Goal: Task Accomplishment & Management: Complete application form

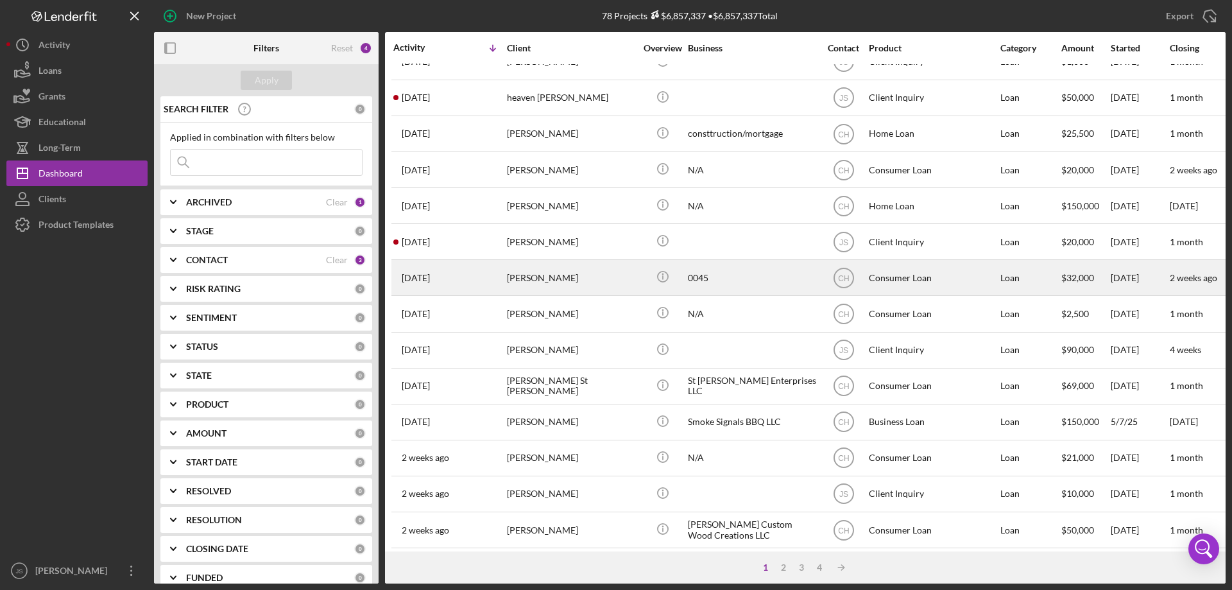
scroll to position [193, 0]
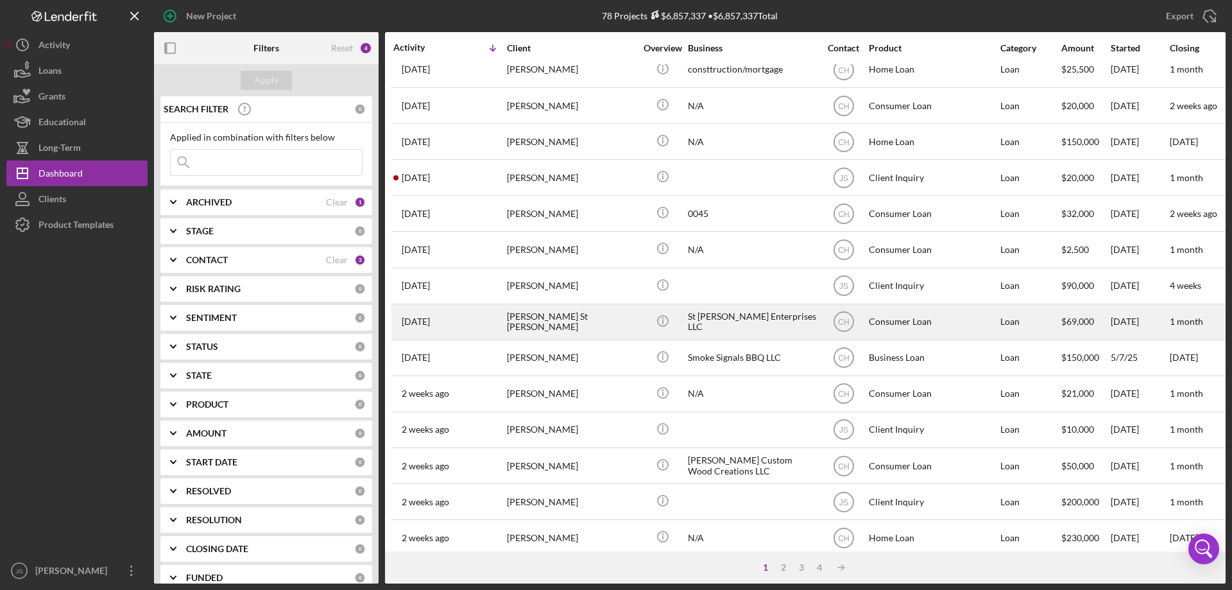
click at [617, 331] on div "[PERSON_NAME] St [PERSON_NAME]" at bounding box center [571, 322] width 128 height 34
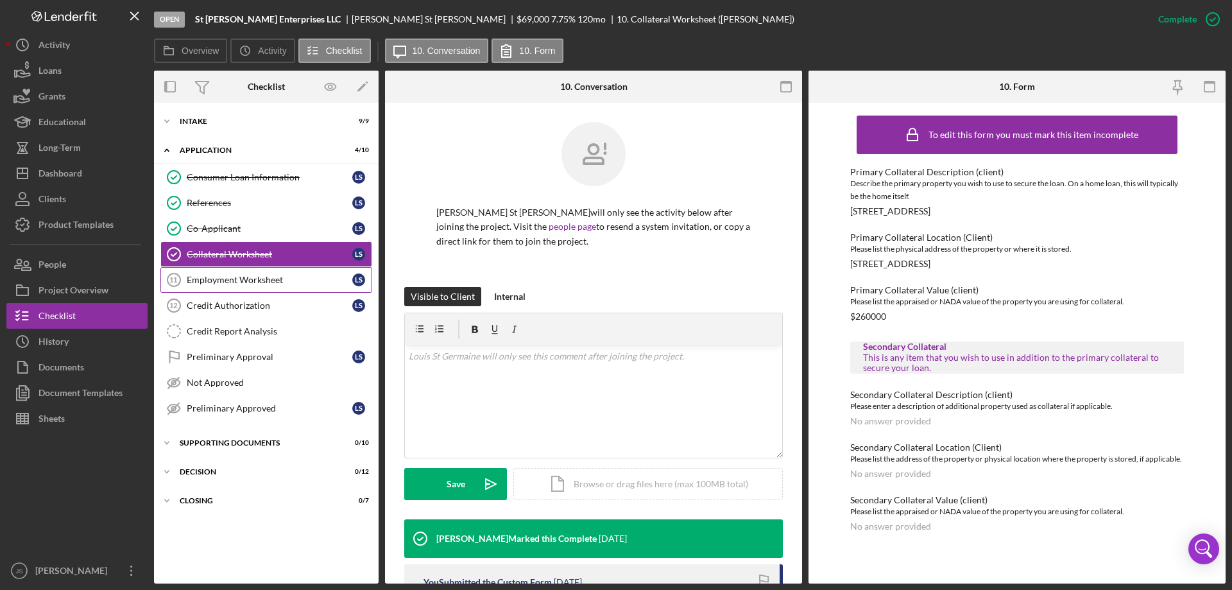
click at [234, 279] on div "Employment Worksheet" at bounding box center [270, 280] width 166 height 10
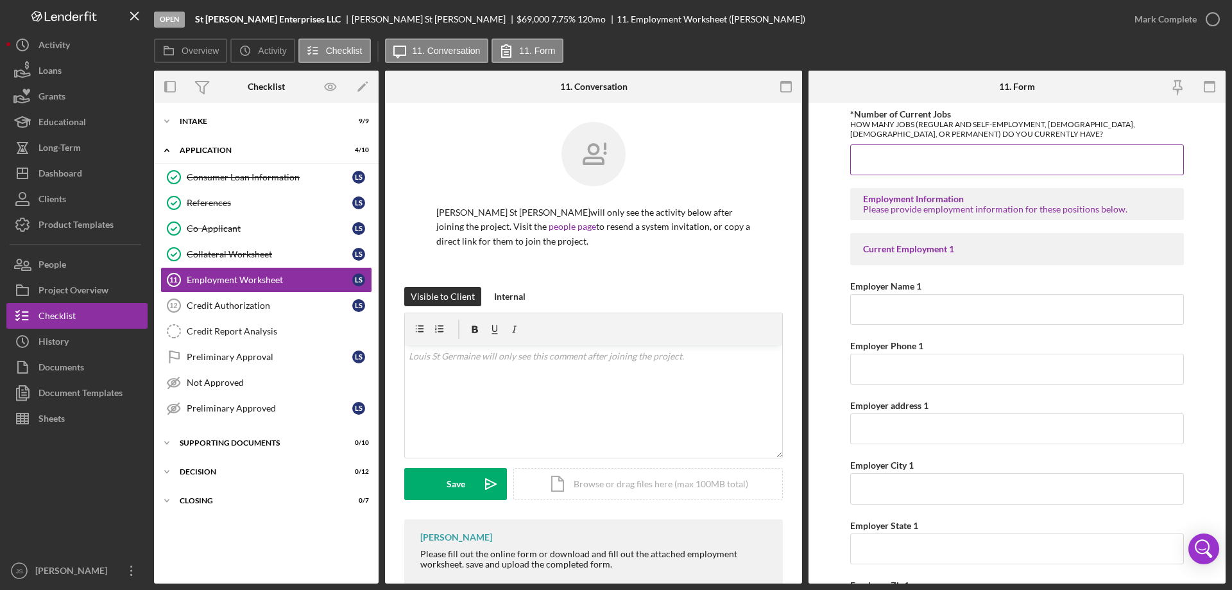
click at [895, 156] on input "*Number of Current Jobs" at bounding box center [1018, 159] width 334 height 31
type input "1"
click at [903, 313] on input "Employer Name 1" at bounding box center [1018, 309] width 334 height 31
type input "[PERSON_NAME] Disposal"
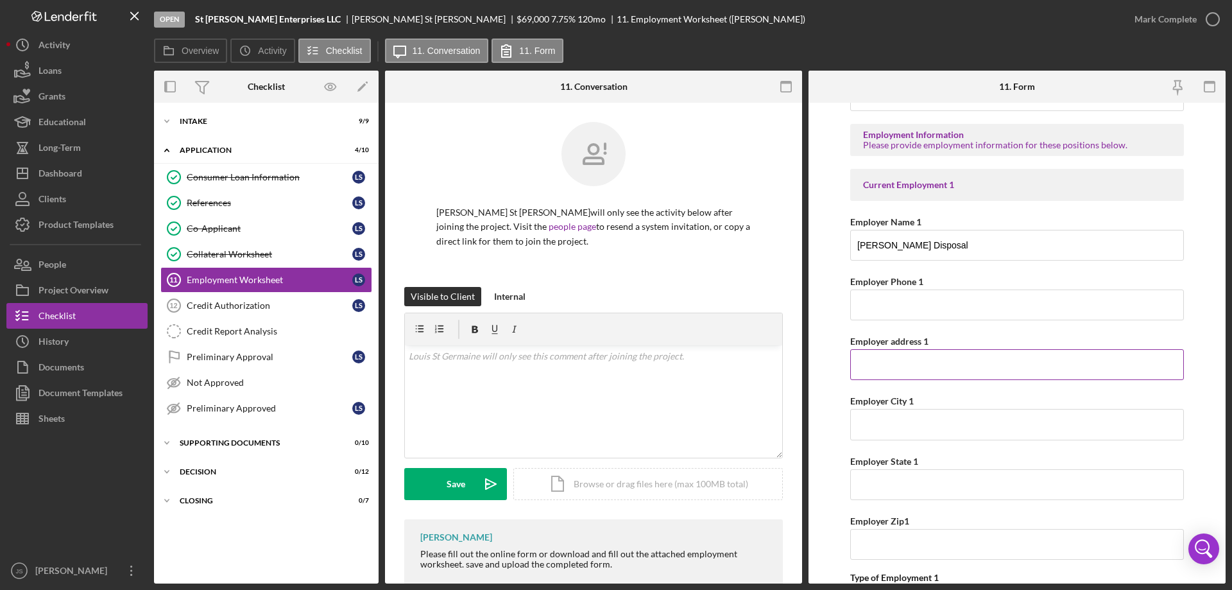
click at [894, 366] on input "Employer address 1" at bounding box center [1018, 364] width 334 height 31
type input "S"
type input "HWY 70 W"
type input "Lac du Flambeau"
click at [910, 486] on input "Employer State 1" at bounding box center [1018, 484] width 334 height 31
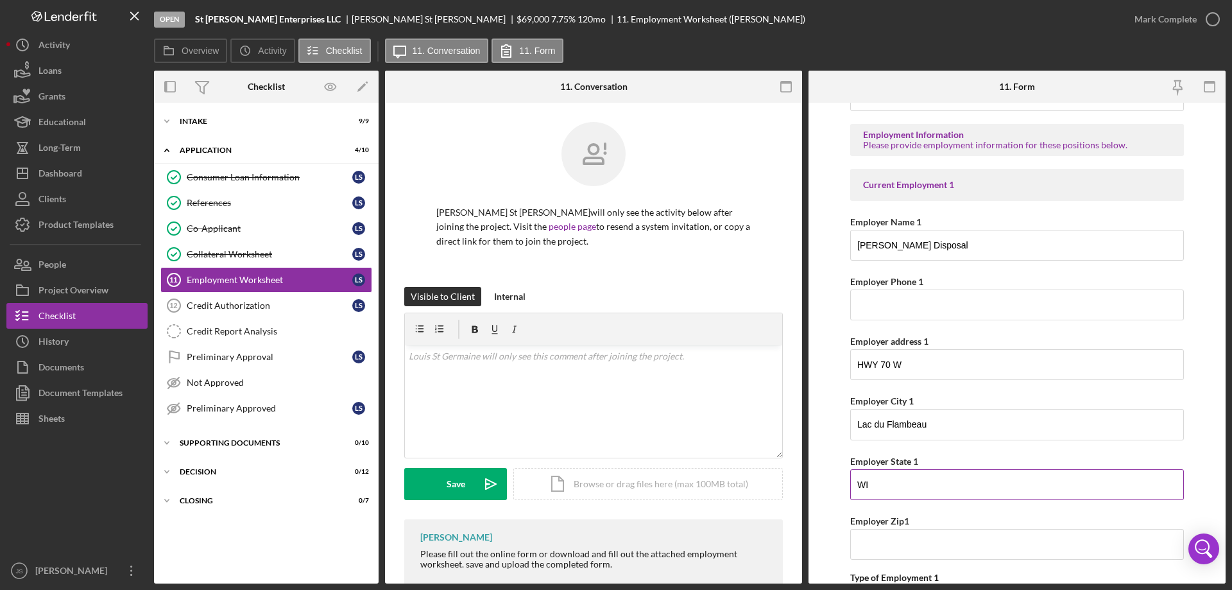
type input "WI"
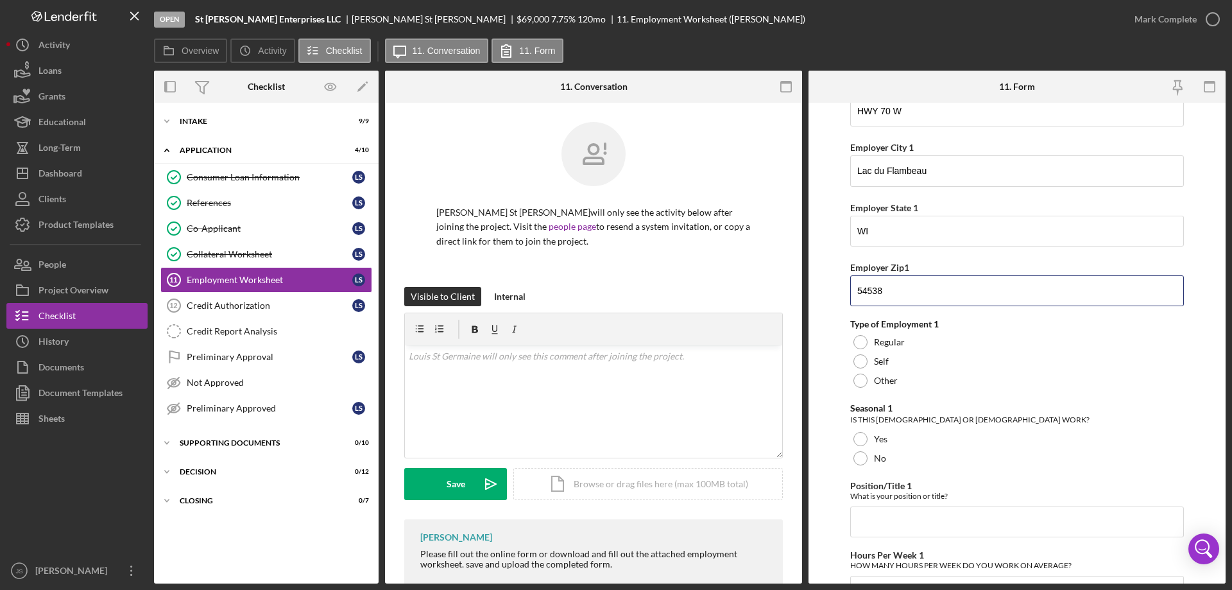
scroll to position [321, 0]
type input "54538"
drag, startPoint x: 861, startPoint y: 336, endPoint x: 925, endPoint y: 375, distance: 74.9
click at [861, 337] on div at bounding box center [861, 339] width 14 height 14
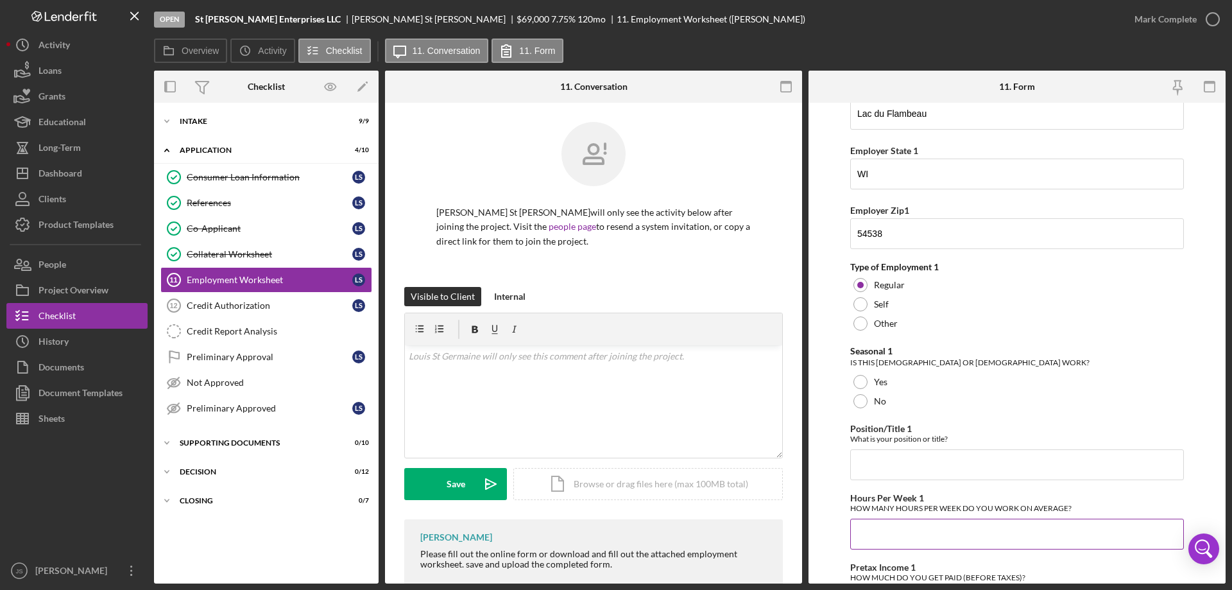
scroll to position [449, 0]
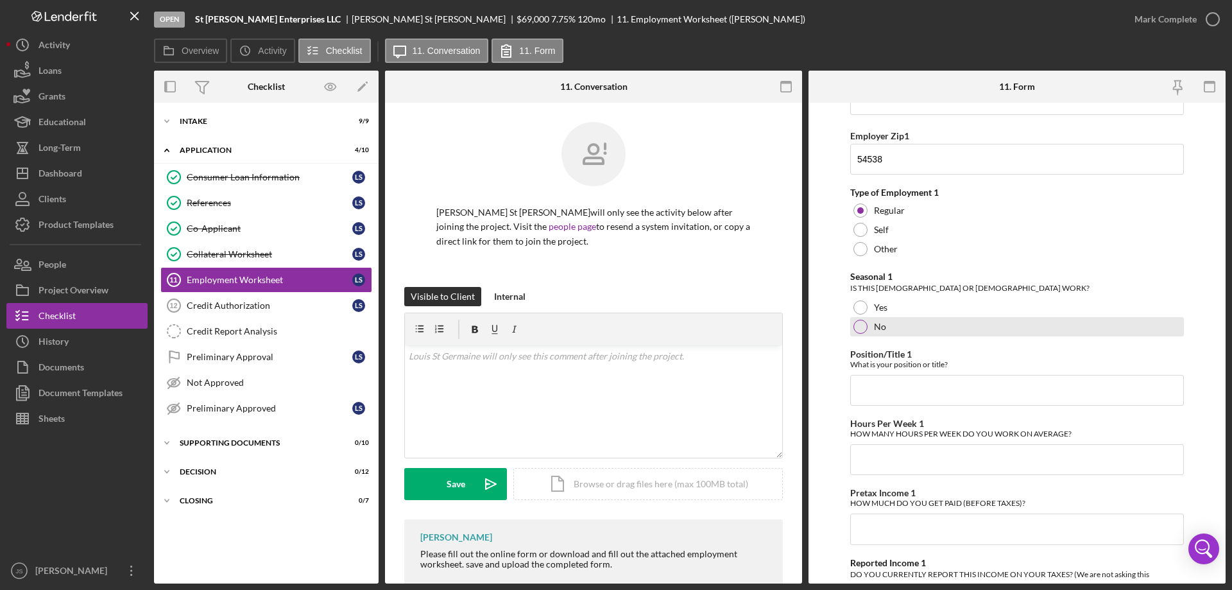
click at [859, 327] on div at bounding box center [861, 327] width 14 height 14
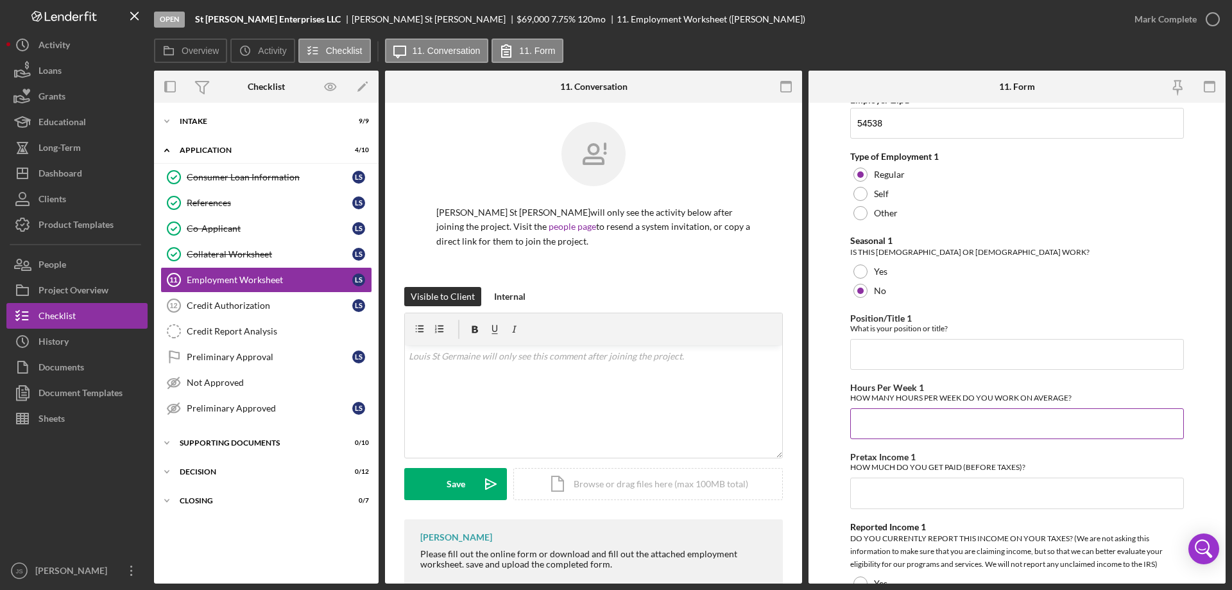
scroll to position [514, 0]
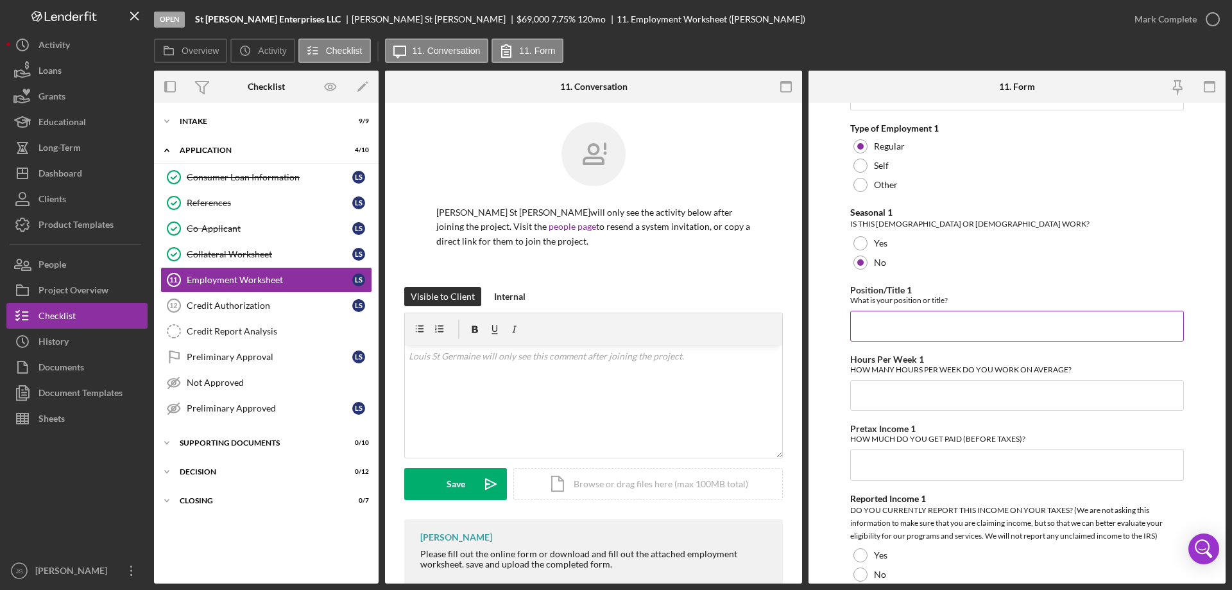
drag, startPoint x: 868, startPoint y: 327, endPoint x: 938, endPoint y: 310, distance: 72.1
click at [871, 327] on input "Position/Title 1" at bounding box center [1018, 326] width 334 height 31
type input "Manager"
click at [902, 403] on input "Hours Per Week 1" at bounding box center [1018, 395] width 334 height 31
type input "42"
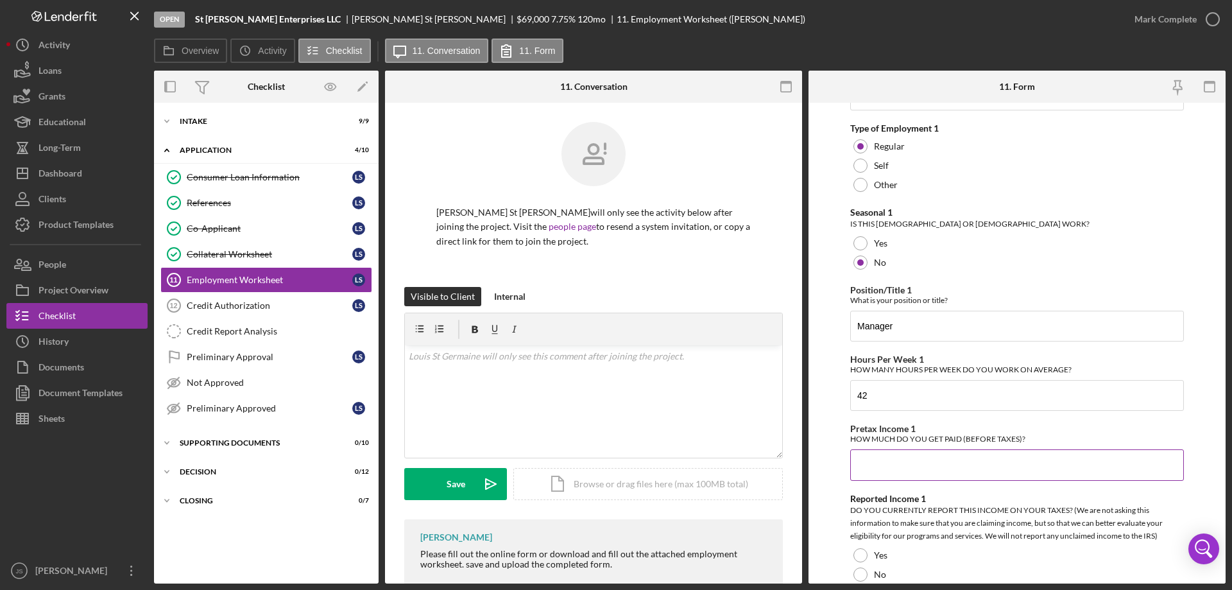
click at [865, 467] on input "Pretax Income 1" at bounding box center [1018, 464] width 334 height 31
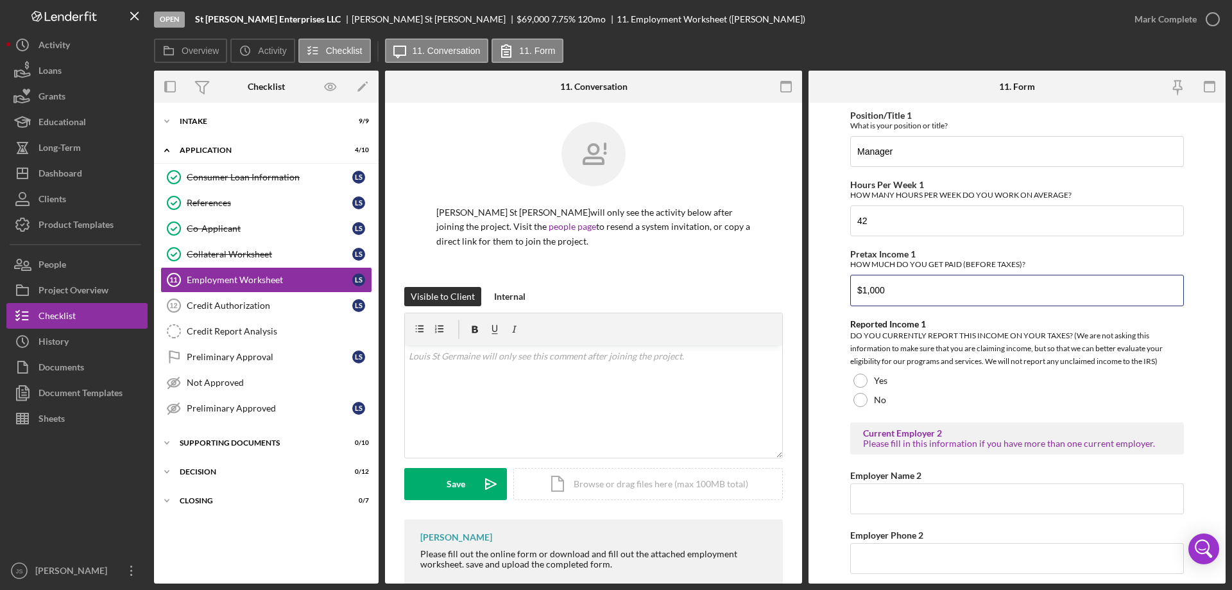
scroll to position [706, 0]
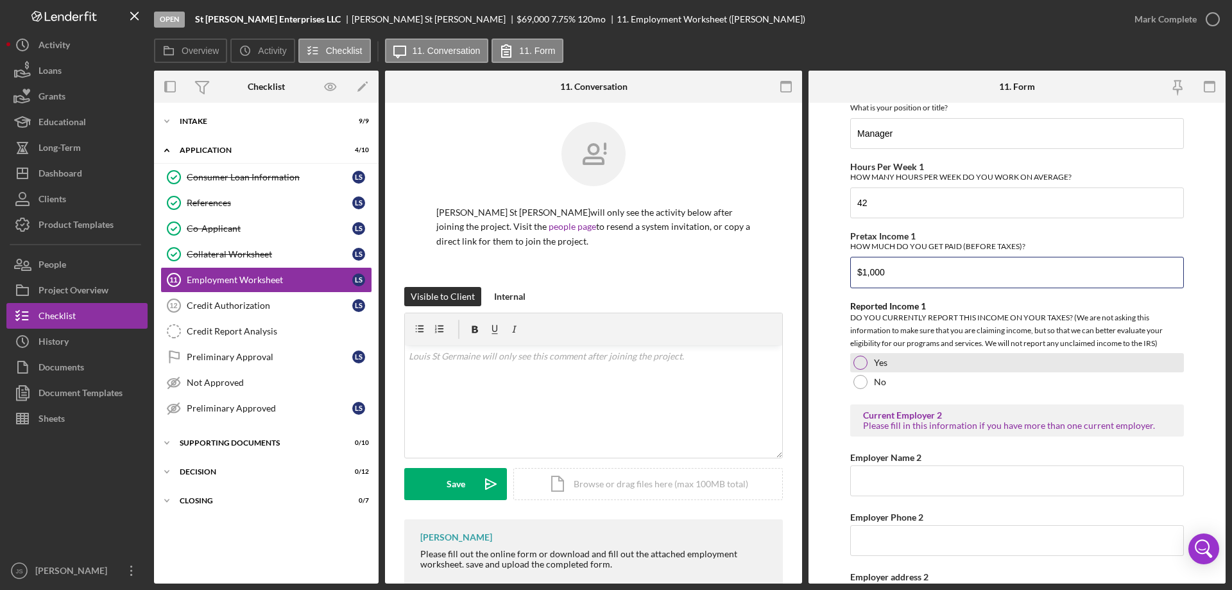
type input "$1,000"
click at [855, 358] on div at bounding box center [861, 363] width 14 height 14
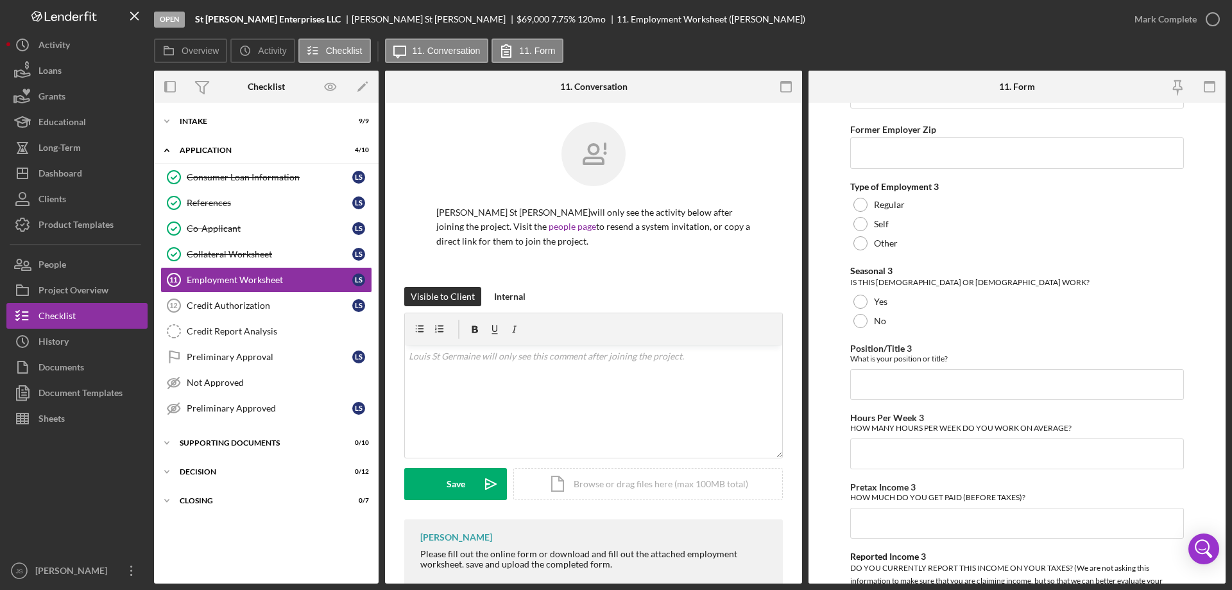
scroll to position [2315, 0]
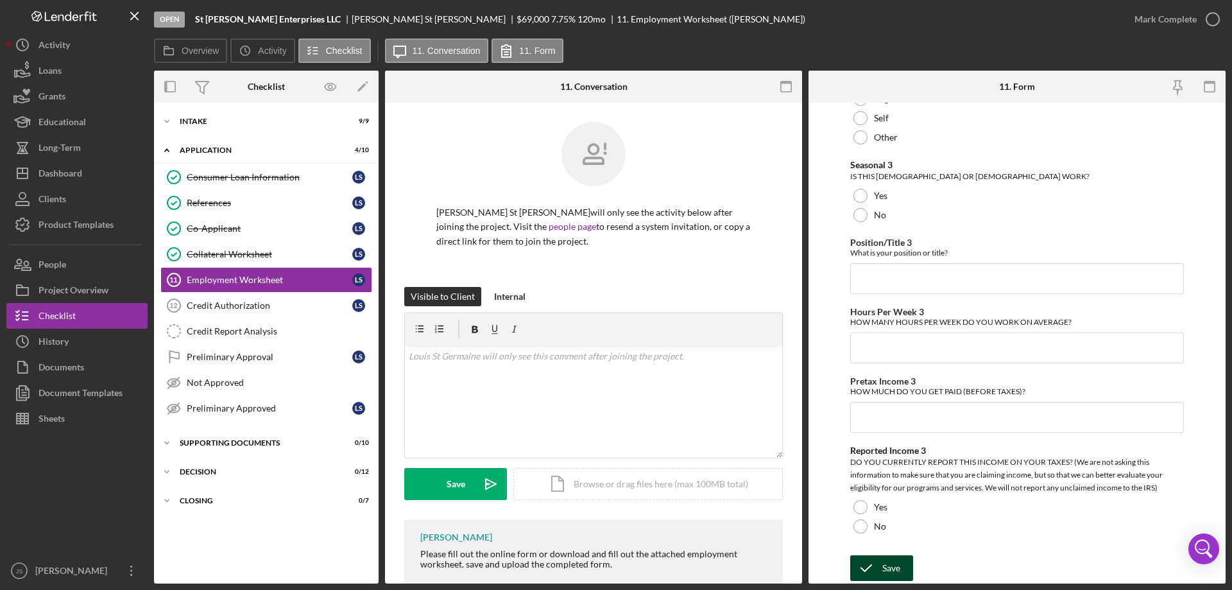
click at [869, 566] on icon "submit" at bounding box center [867, 568] width 32 height 32
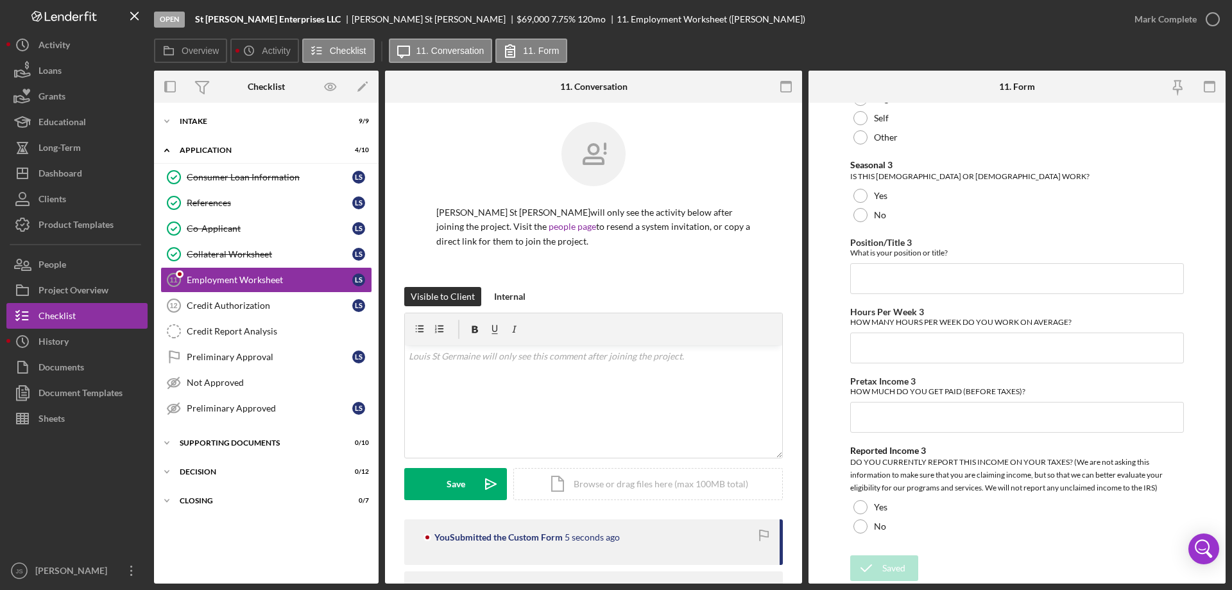
click at [1214, 20] on div "Open St [PERSON_NAME] Enterprises LLC [PERSON_NAME] St [PERSON_NAME] $69,000 $6…" at bounding box center [616, 295] width 1232 height 590
click at [223, 305] on div "Credit Authorization" at bounding box center [270, 305] width 166 height 10
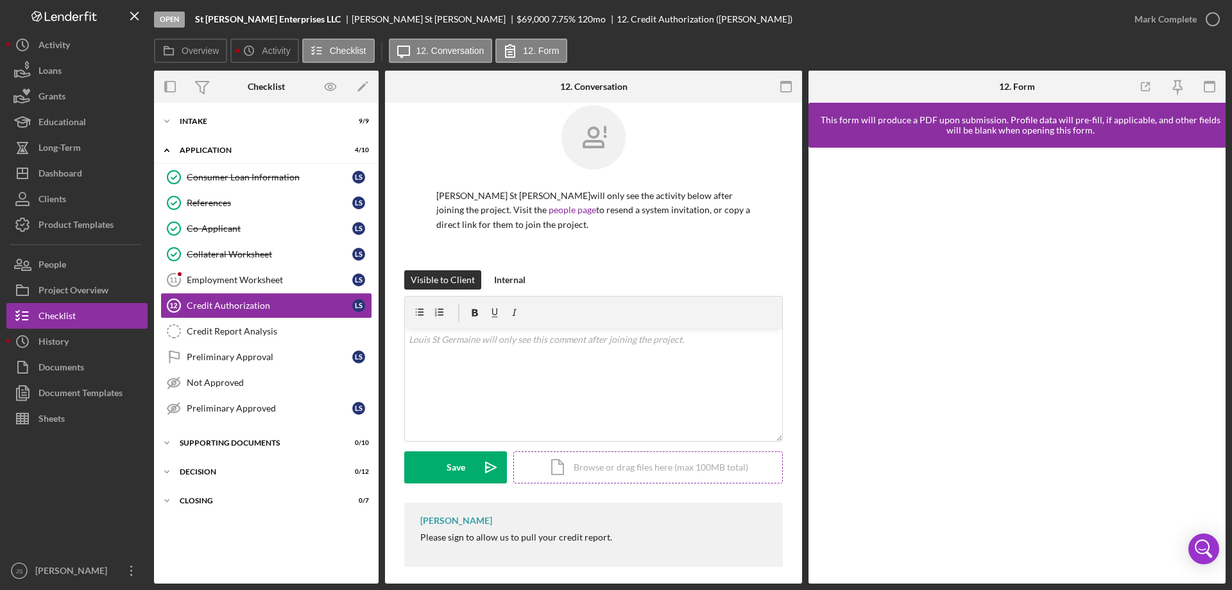
scroll to position [26, 0]
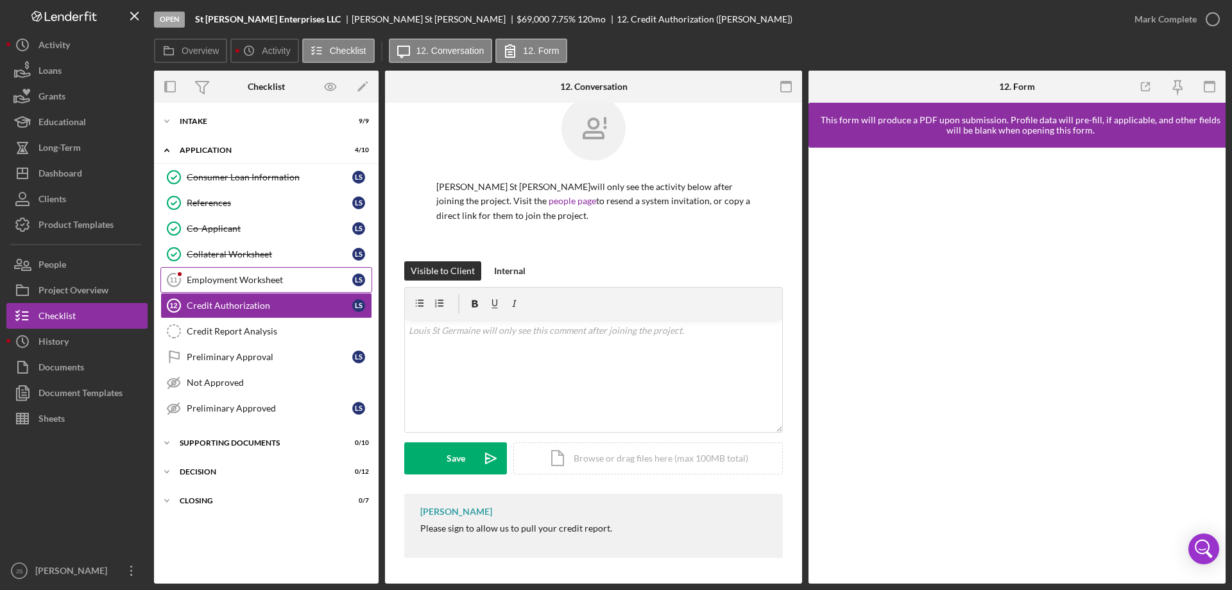
click at [253, 276] on div "Employment Worksheet" at bounding box center [270, 280] width 166 height 10
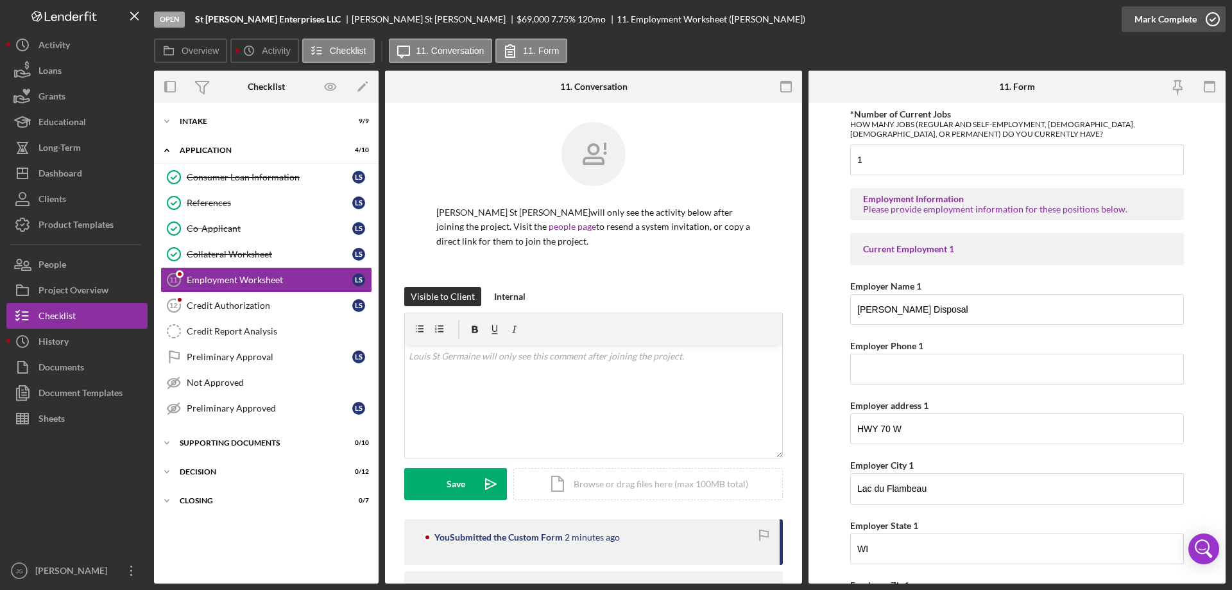
click at [1210, 21] on icon "button" at bounding box center [1213, 19] width 32 height 32
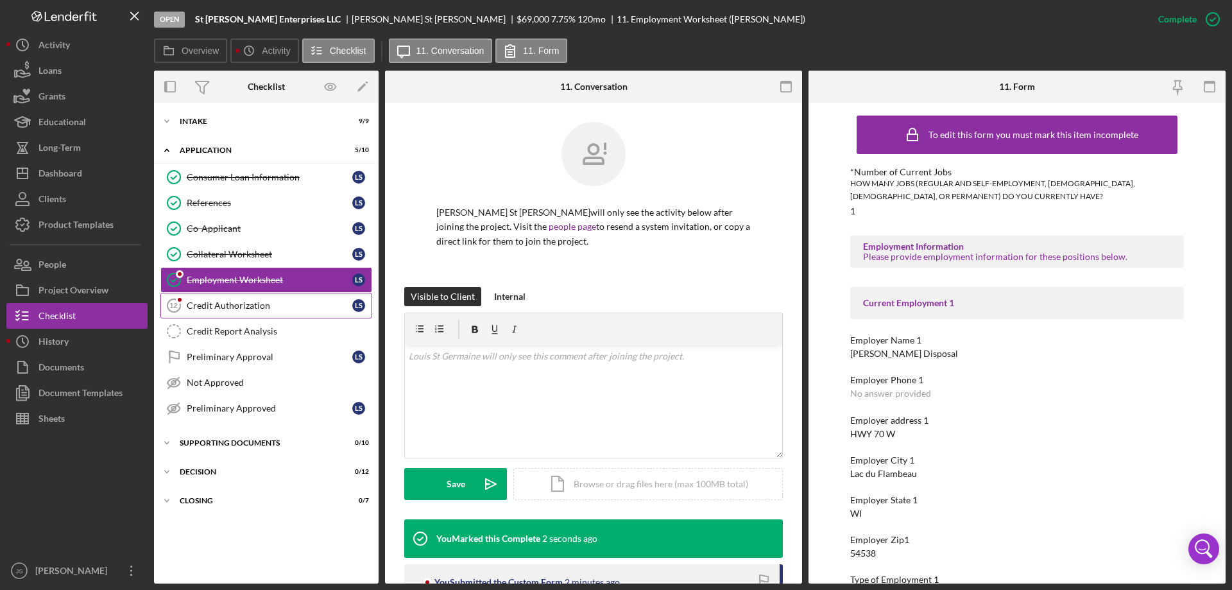
click at [281, 306] on div "Credit Authorization" at bounding box center [270, 305] width 166 height 10
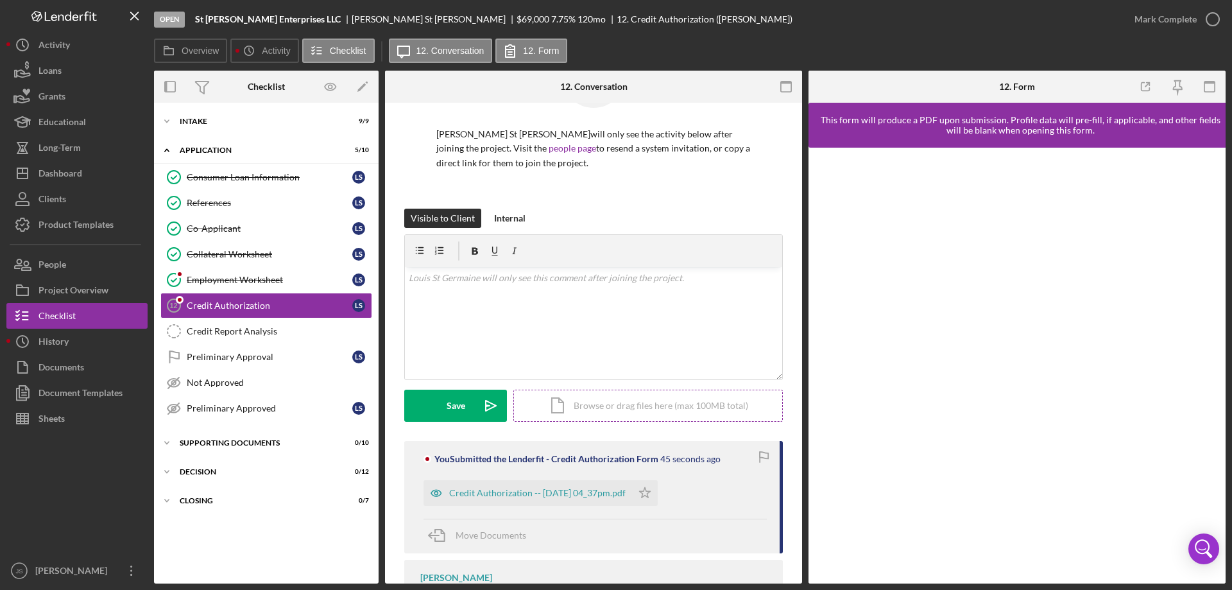
scroll to position [144, 0]
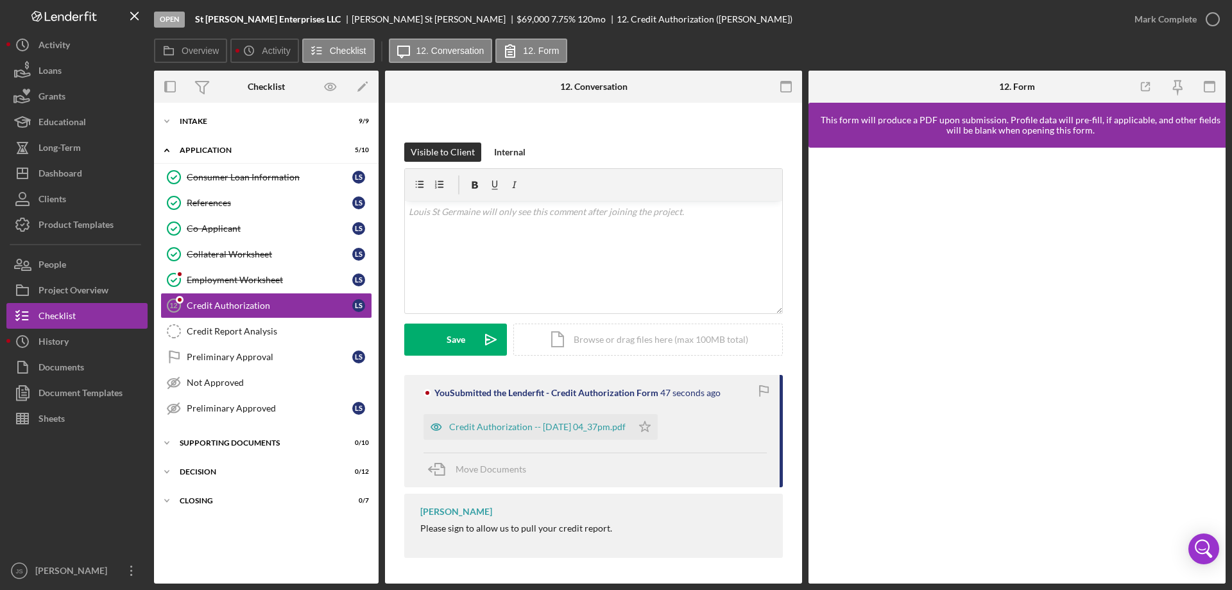
click at [437, 426] on icon "button" at bounding box center [437, 427] width 26 height 26
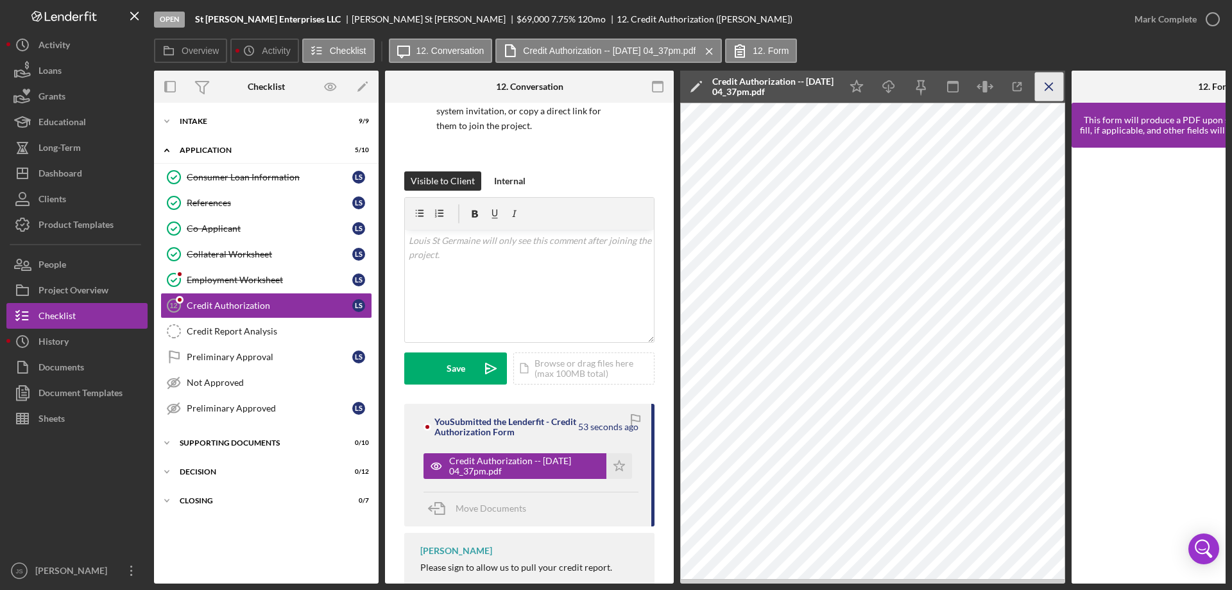
click at [1048, 91] on icon "Icon/Menu Close" at bounding box center [1049, 87] width 29 height 29
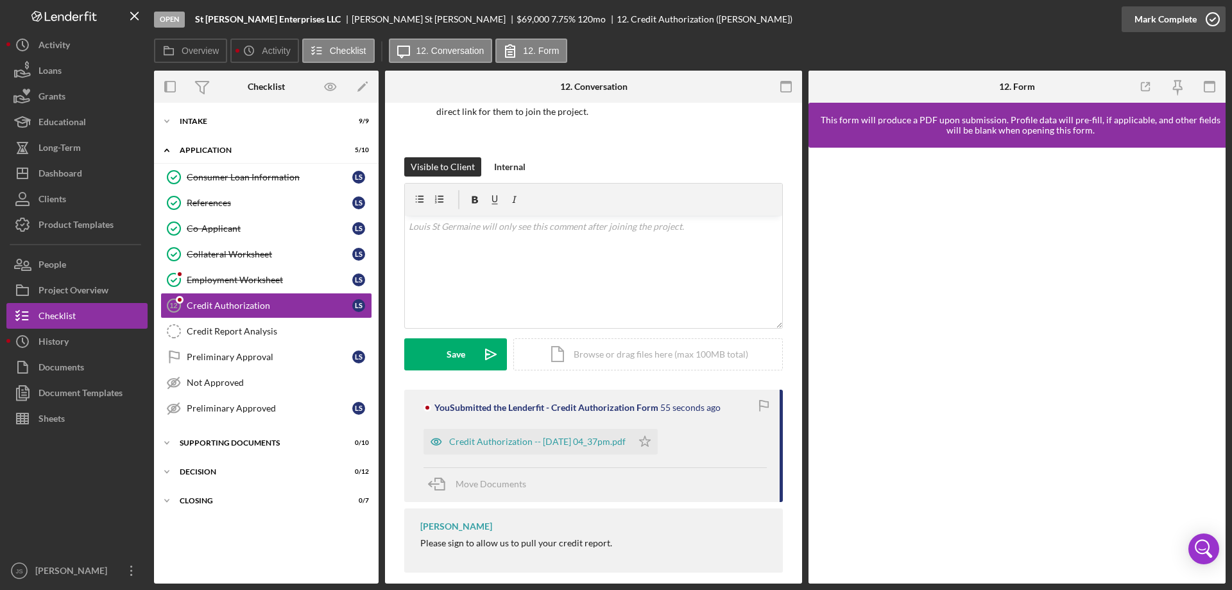
click at [1213, 20] on icon "button" at bounding box center [1213, 19] width 32 height 32
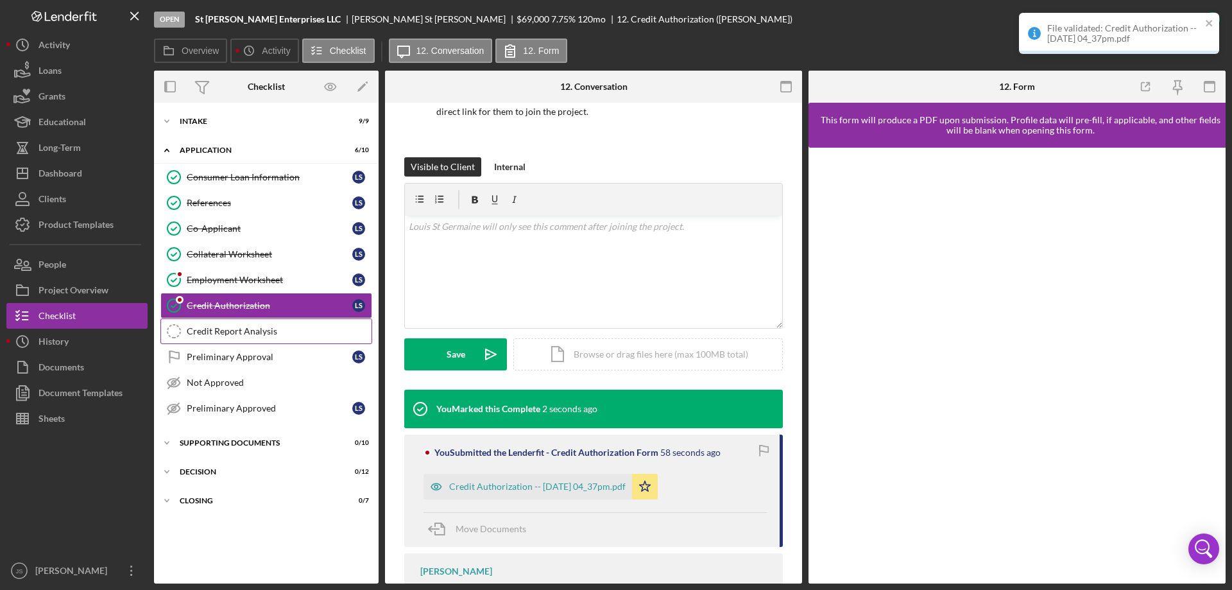
click at [266, 334] on div "Credit Report Analysis" at bounding box center [279, 331] width 185 height 10
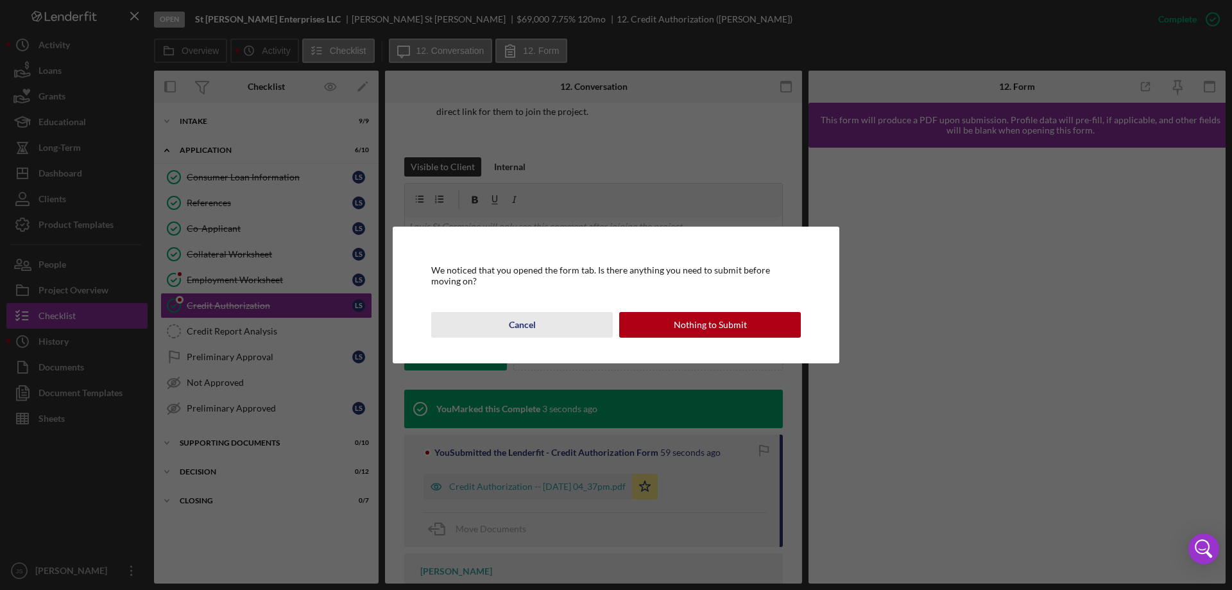
click at [523, 322] on div "Cancel" at bounding box center [522, 325] width 27 height 26
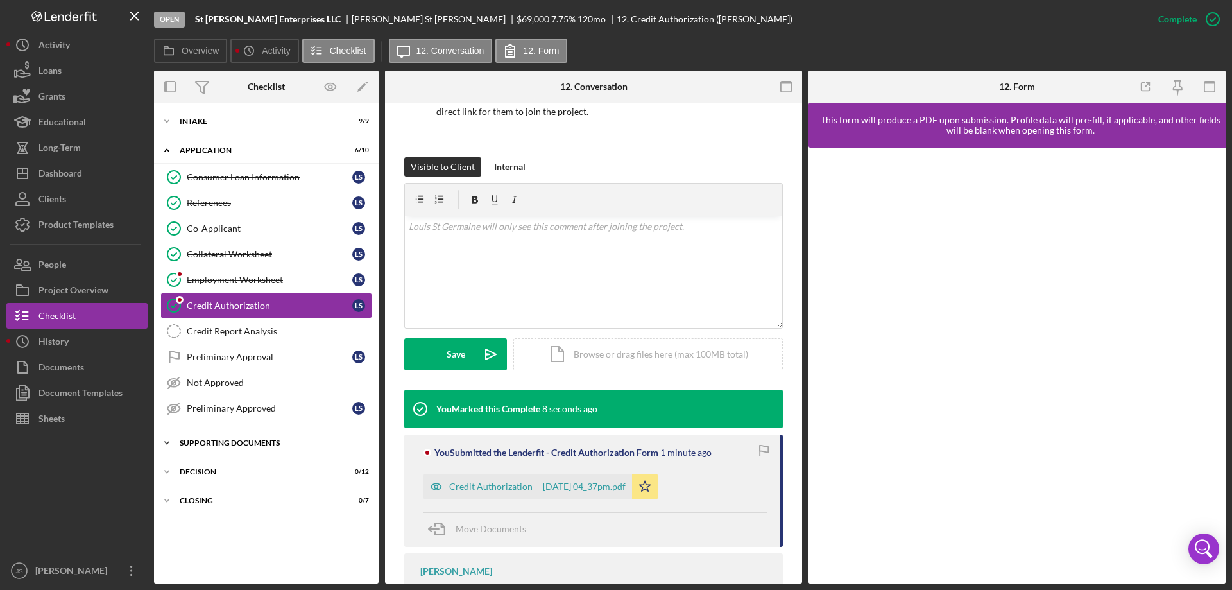
click at [168, 441] on icon "Icon/Expander" at bounding box center [167, 443] width 26 height 26
click at [168, 442] on icon "Icon/Expander" at bounding box center [167, 443] width 26 height 26
click at [168, 121] on icon "Icon/Expander" at bounding box center [167, 121] width 26 height 26
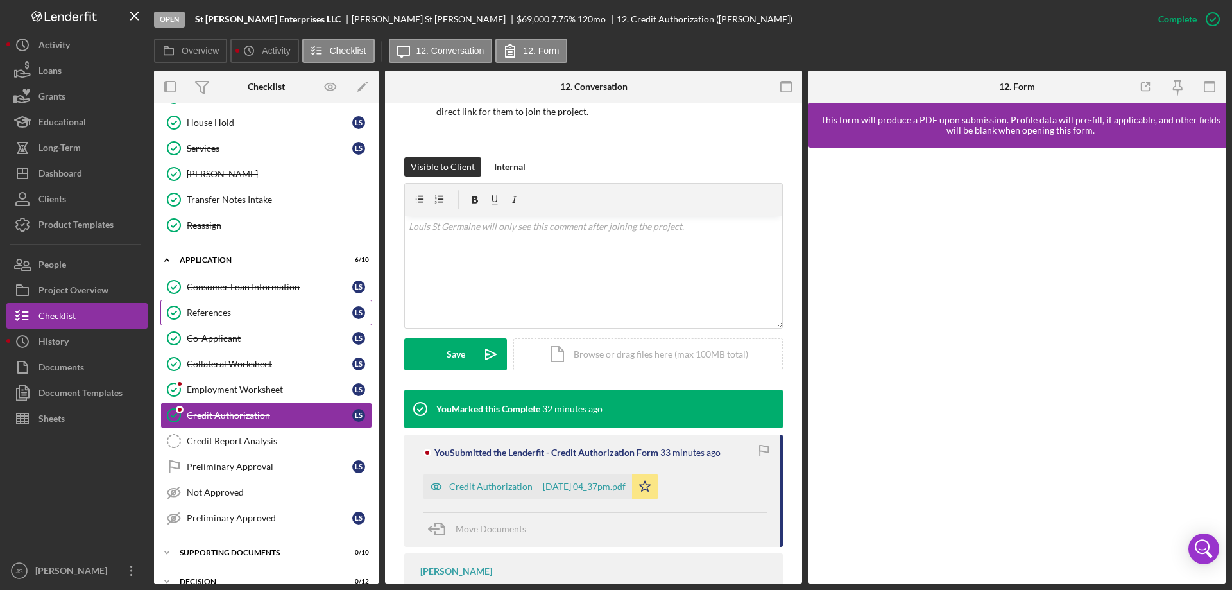
scroll to position [175, 0]
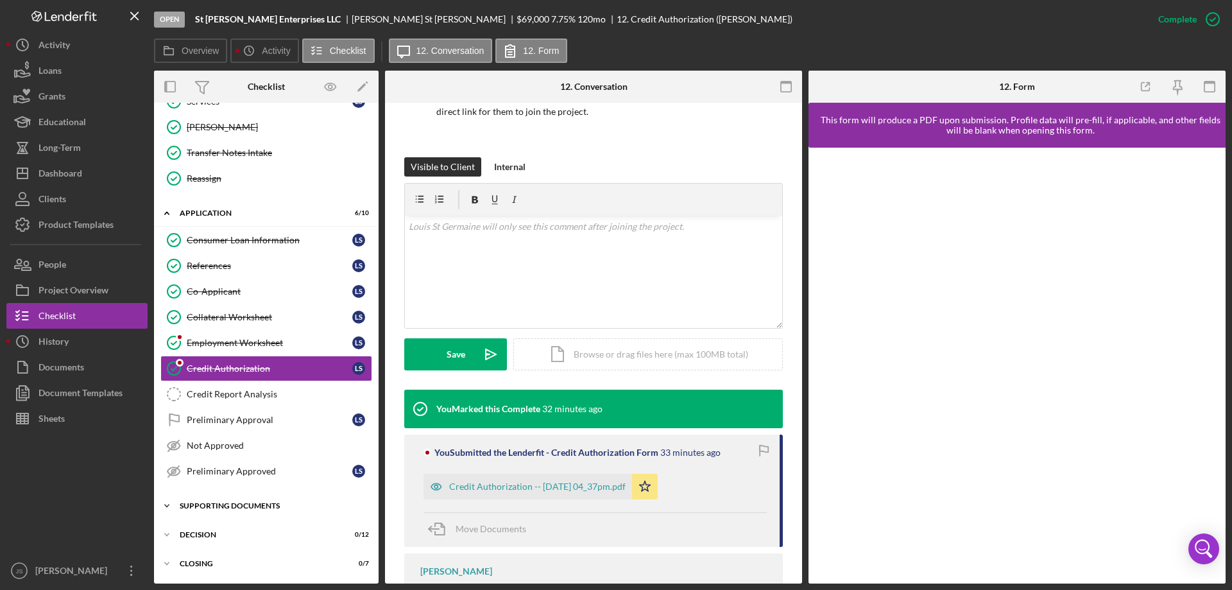
click at [165, 501] on icon "Icon/Expander" at bounding box center [167, 506] width 26 height 26
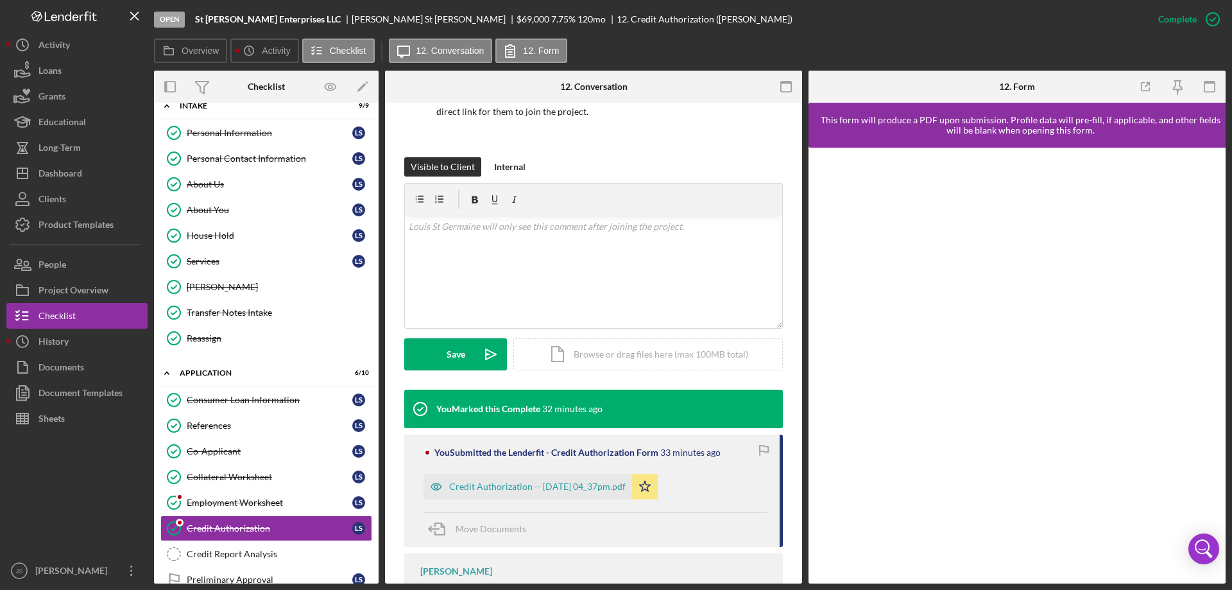
scroll to position [0, 0]
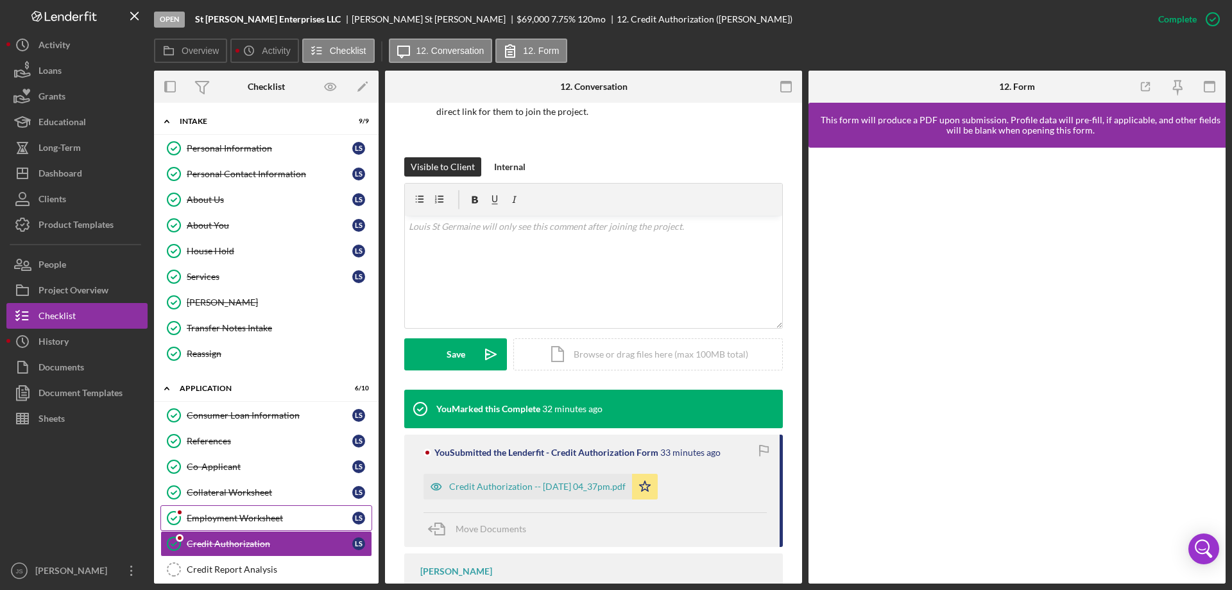
click at [238, 515] on div "Employment Worksheet" at bounding box center [270, 518] width 166 height 10
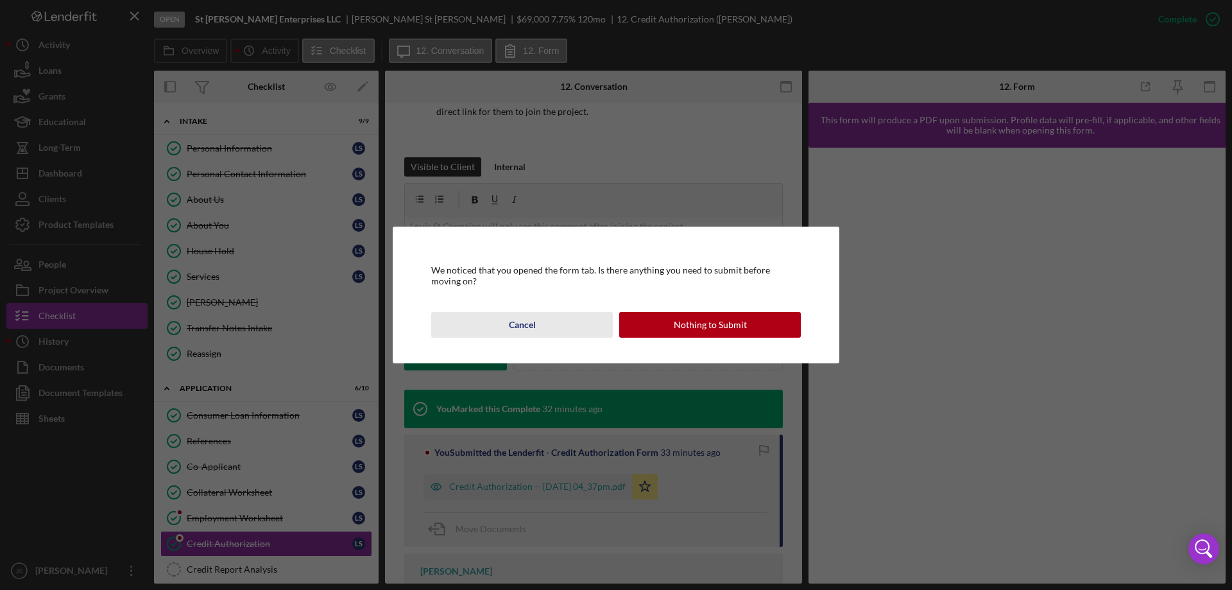
click at [558, 326] on button "Cancel" at bounding box center [522, 325] width 182 height 26
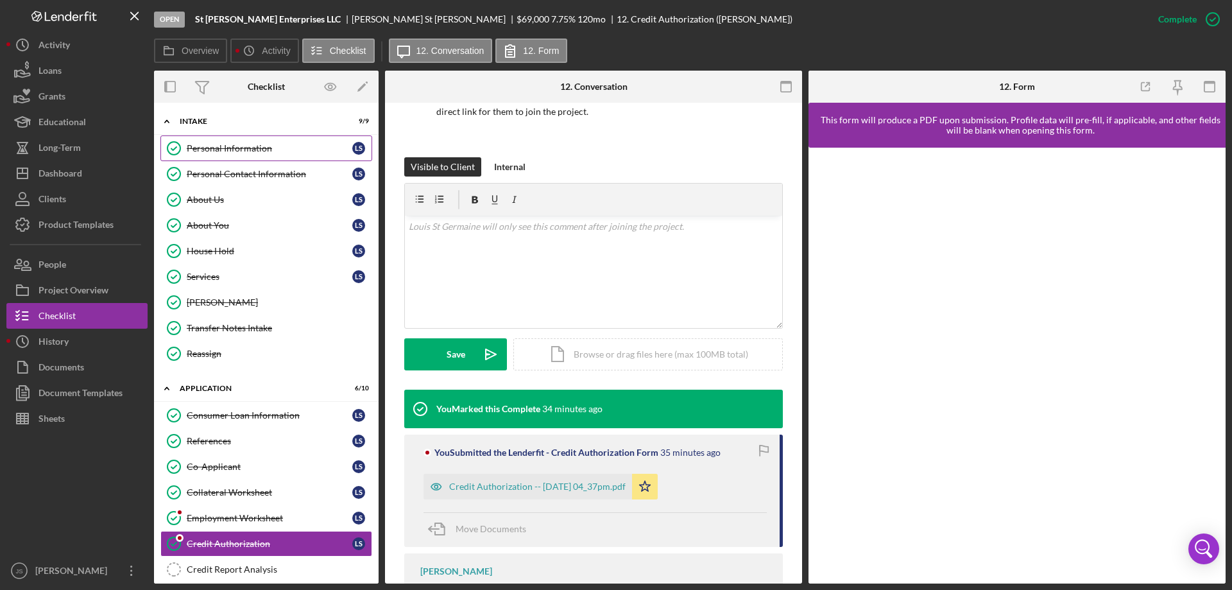
click at [234, 152] on div "Personal Information" at bounding box center [270, 148] width 166 height 10
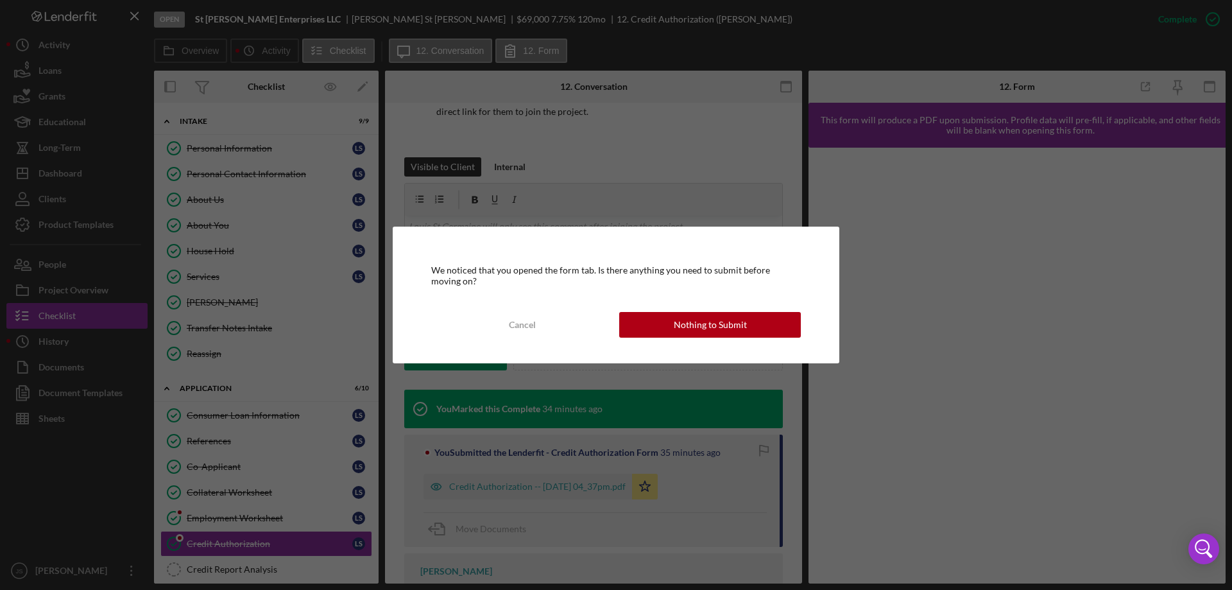
click at [651, 309] on div "We noticed that you opened the form tab. Is there anything you need to submit b…" at bounding box center [616, 295] width 447 height 136
click at [674, 324] on button "Nothing to Submit" at bounding box center [710, 325] width 182 height 26
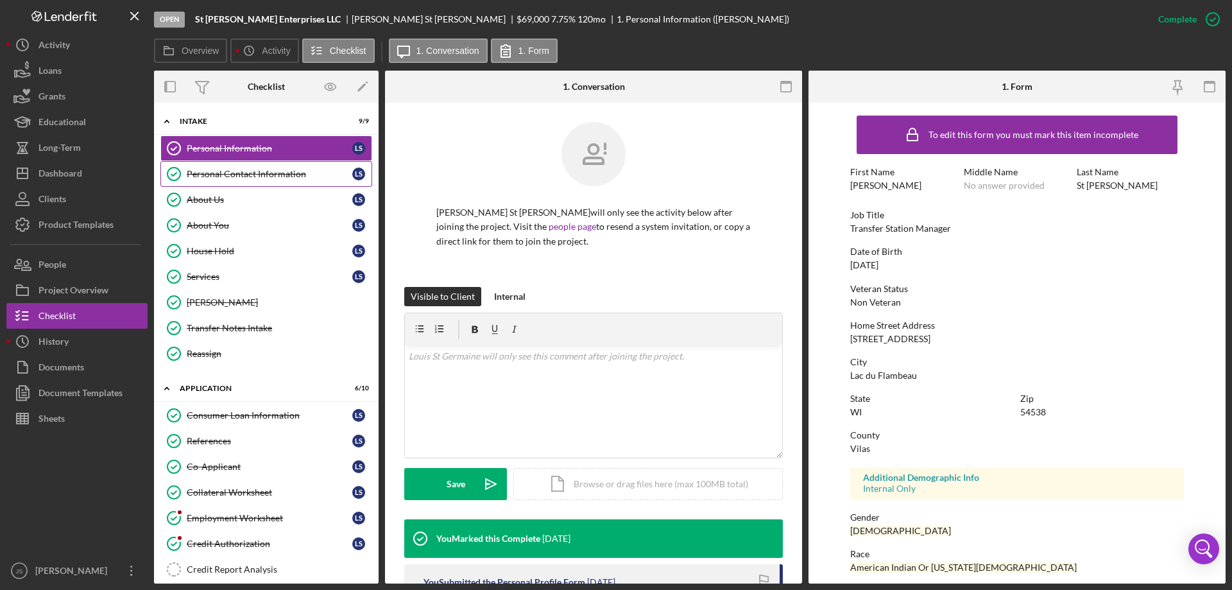
click at [238, 173] on div "Personal Contact Information" at bounding box center [270, 174] width 166 height 10
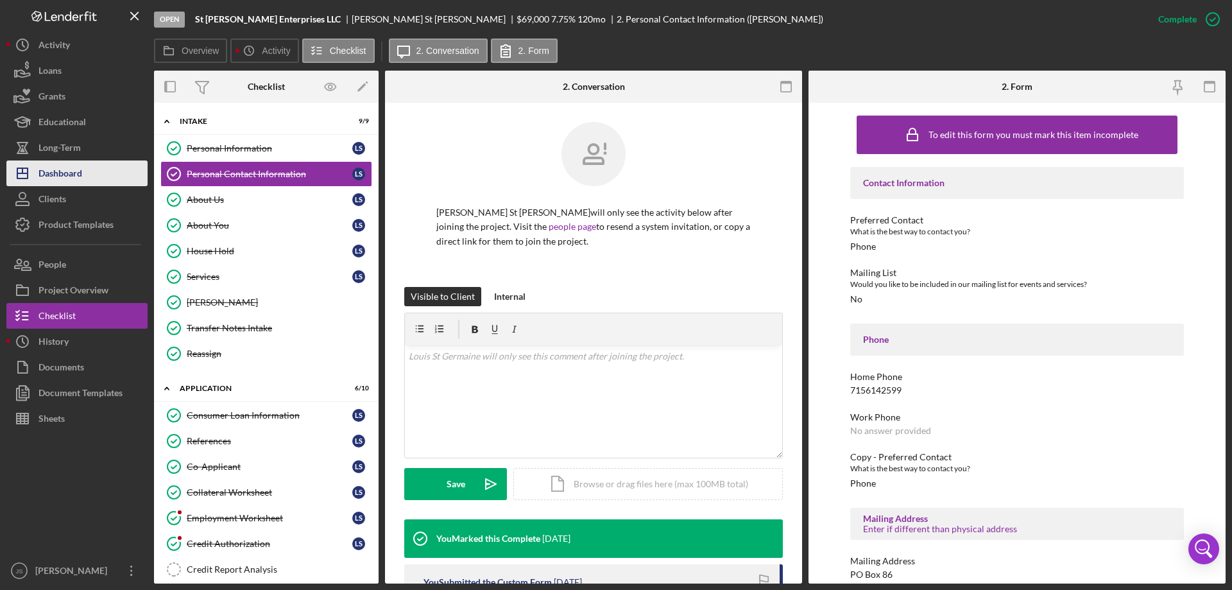
click at [79, 177] on div "Dashboard" at bounding box center [61, 174] width 44 height 29
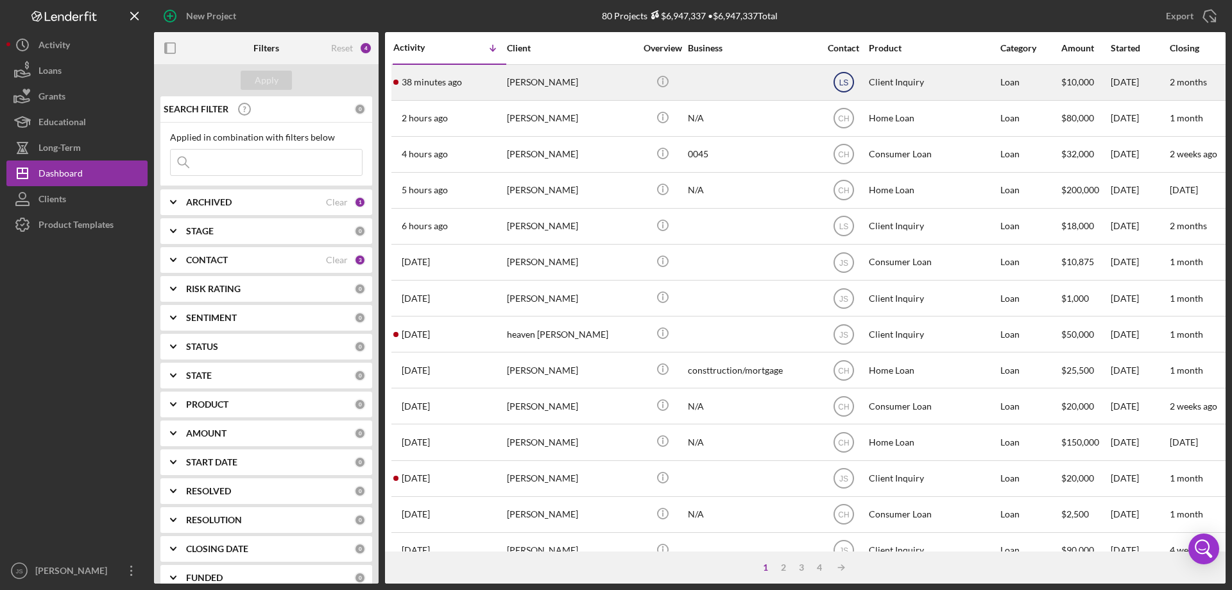
click at [843, 83] on text "LS" at bounding box center [844, 82] width 10 height 9
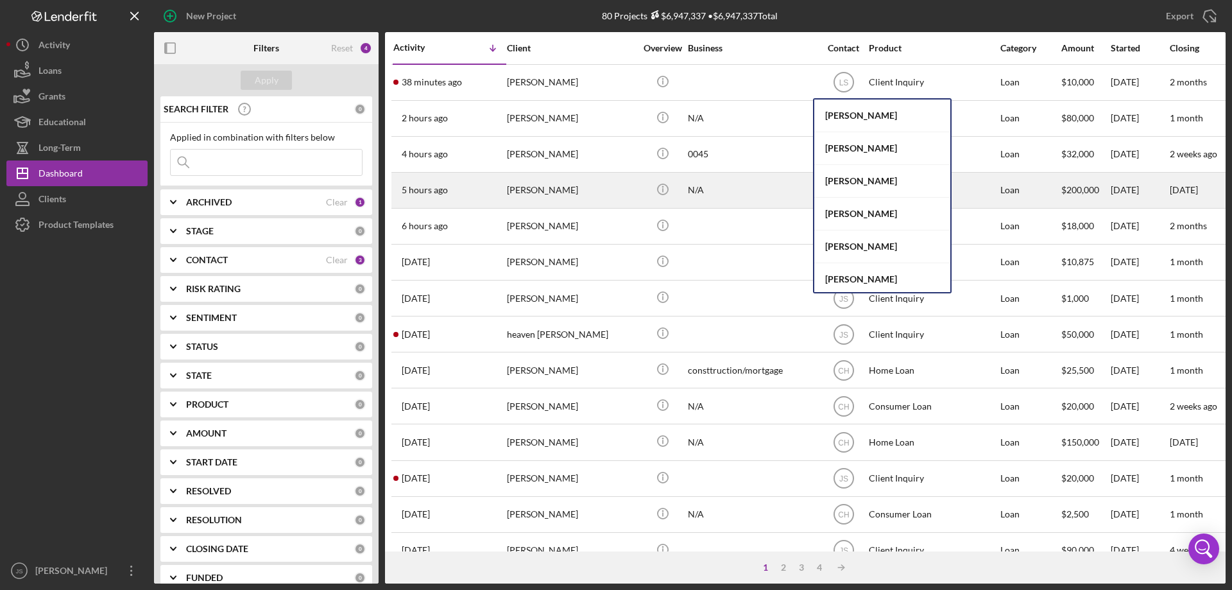
click at [860, 180] on div "[PERSON_NAME]" at bounding box center [883, 181] width 136 height 33
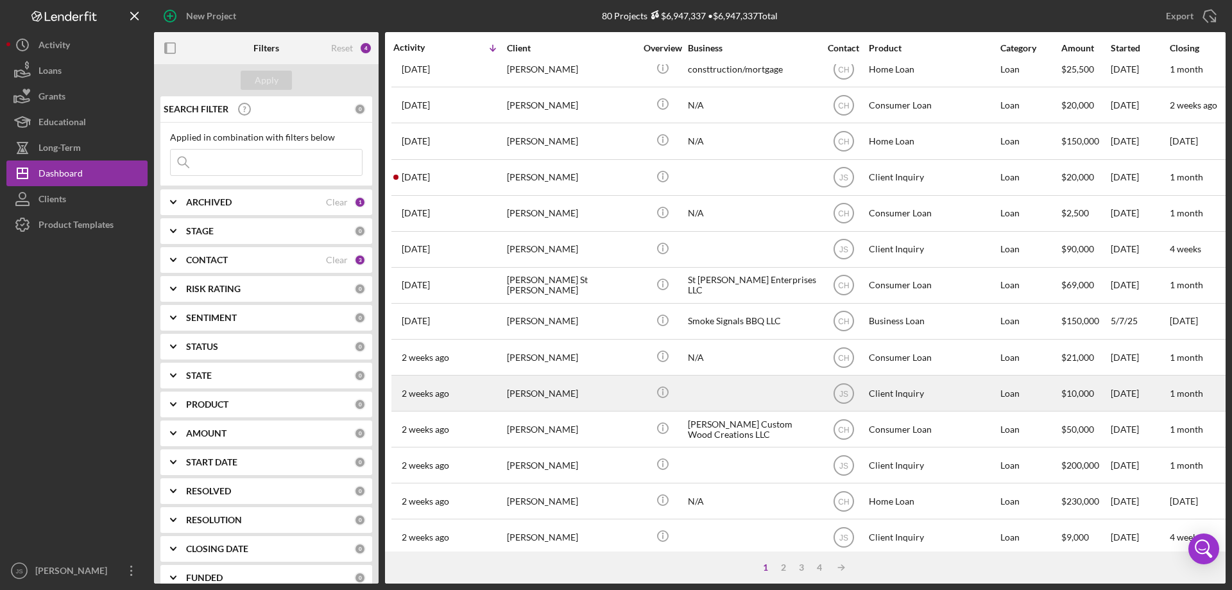
scroll to position [237, 0]
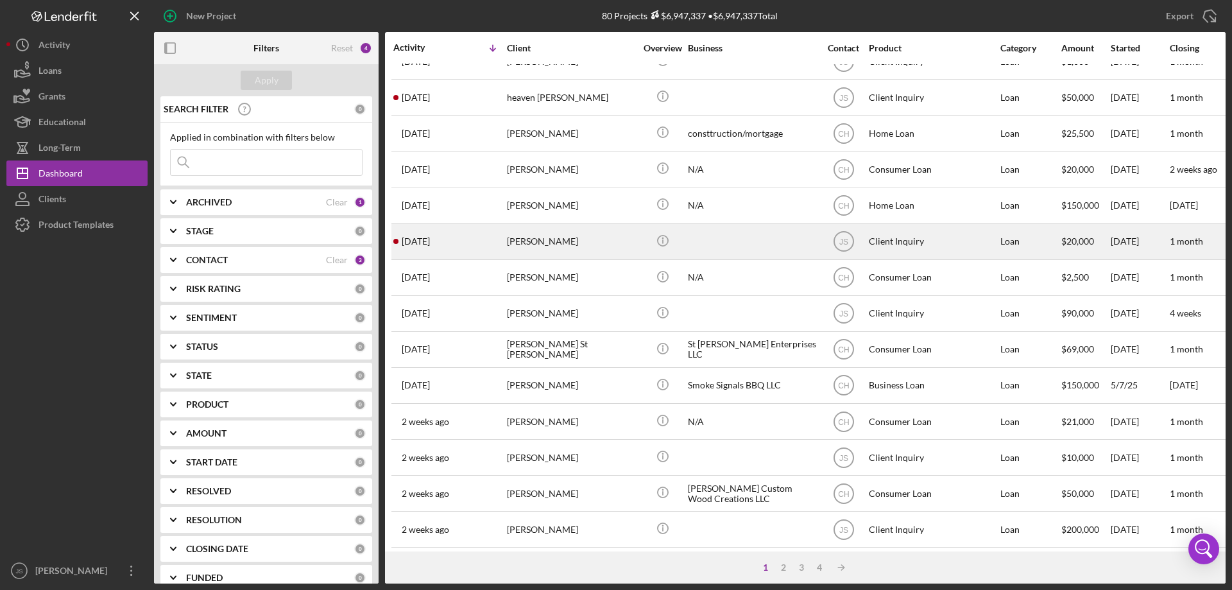
click at [599, 244] on div "[PERSON_NAME]" at bounding box center [571, 242] width 128 height 34
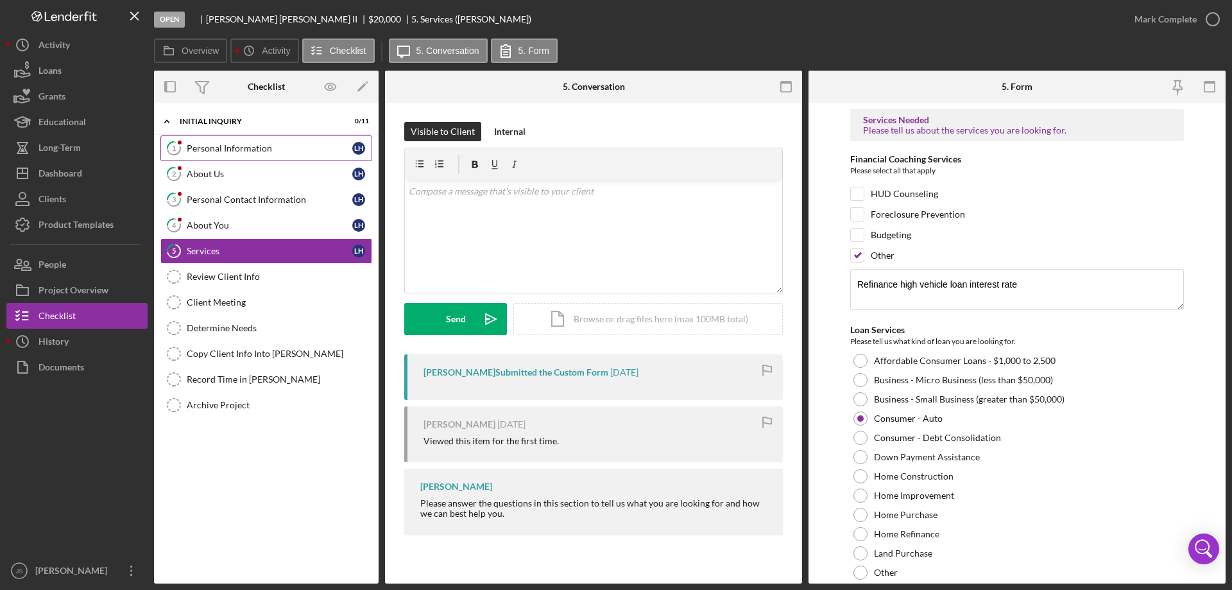
click at [252, 142] on link "1 Personal Information L H" at bounding box center [266, 148] width 212 height 26
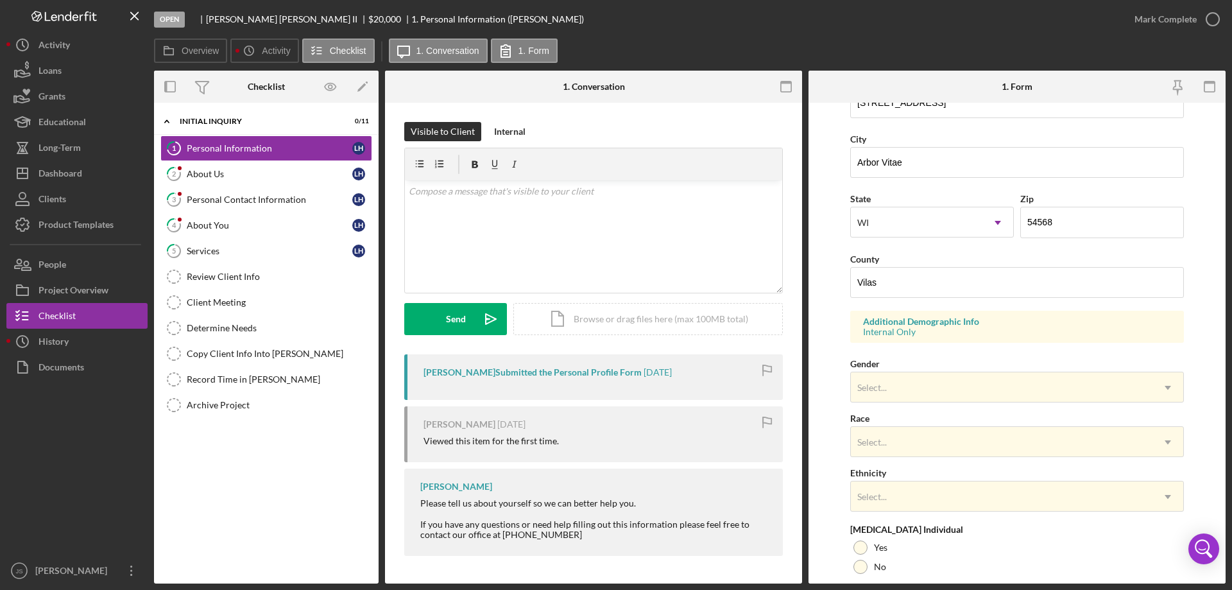
scroll to position [321, 0]
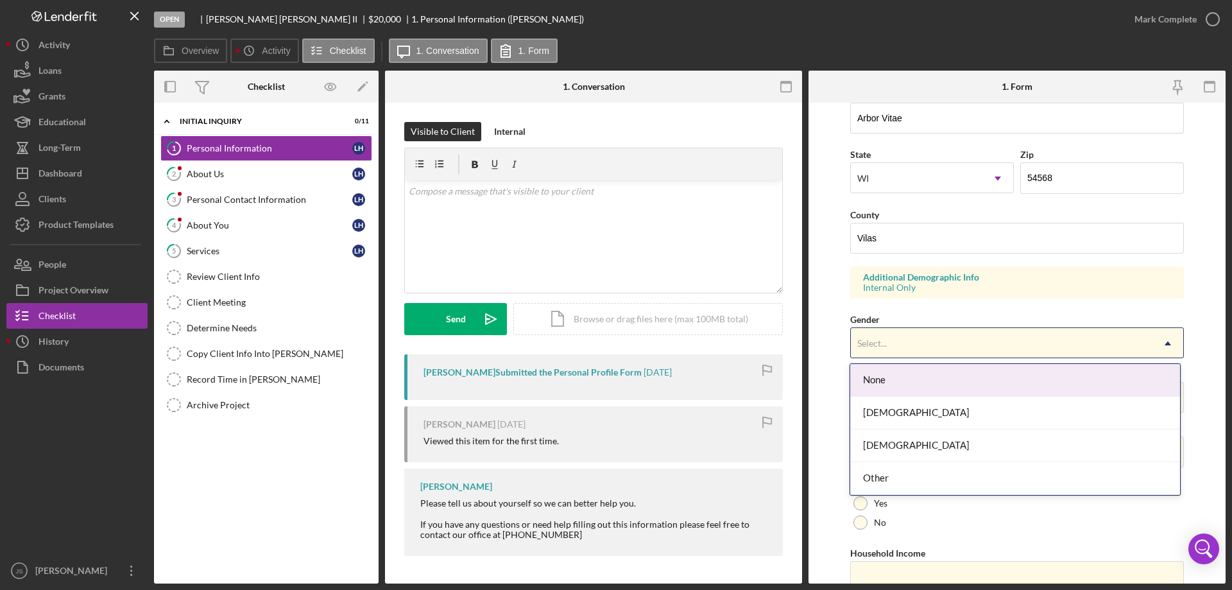
click at [940, 343] on div "Select..." at bounding box center [1002, 344] width 302 height 30
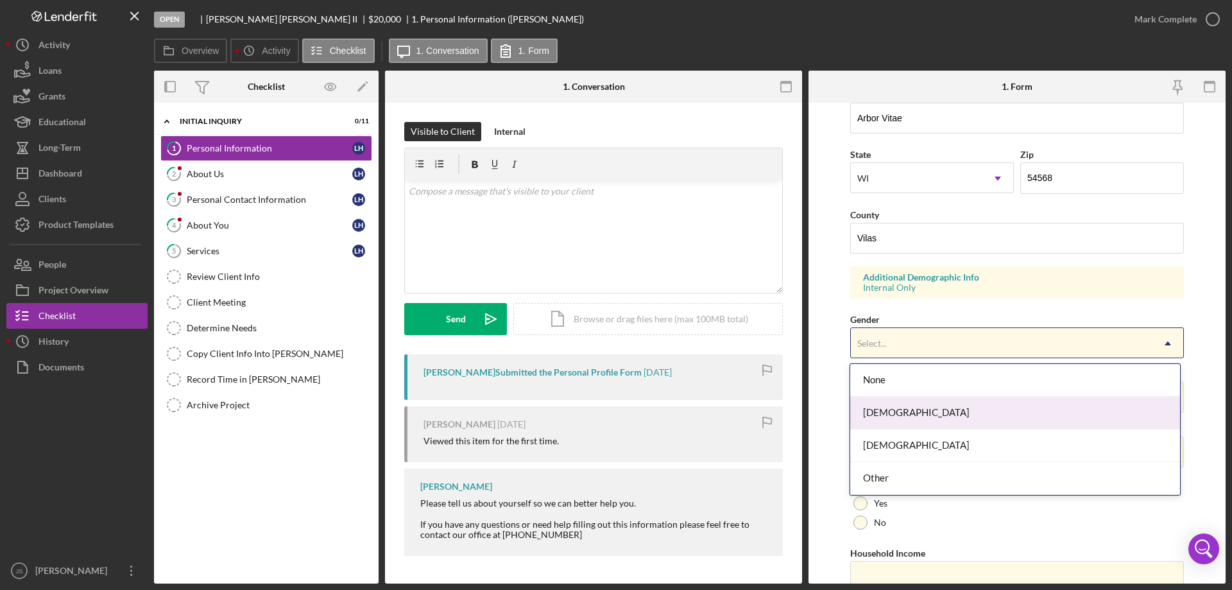
click at [939, 421] on div "[DEMOGRAPHIC_DATA]" at bounding box center [1015, 413] width 329 height 33
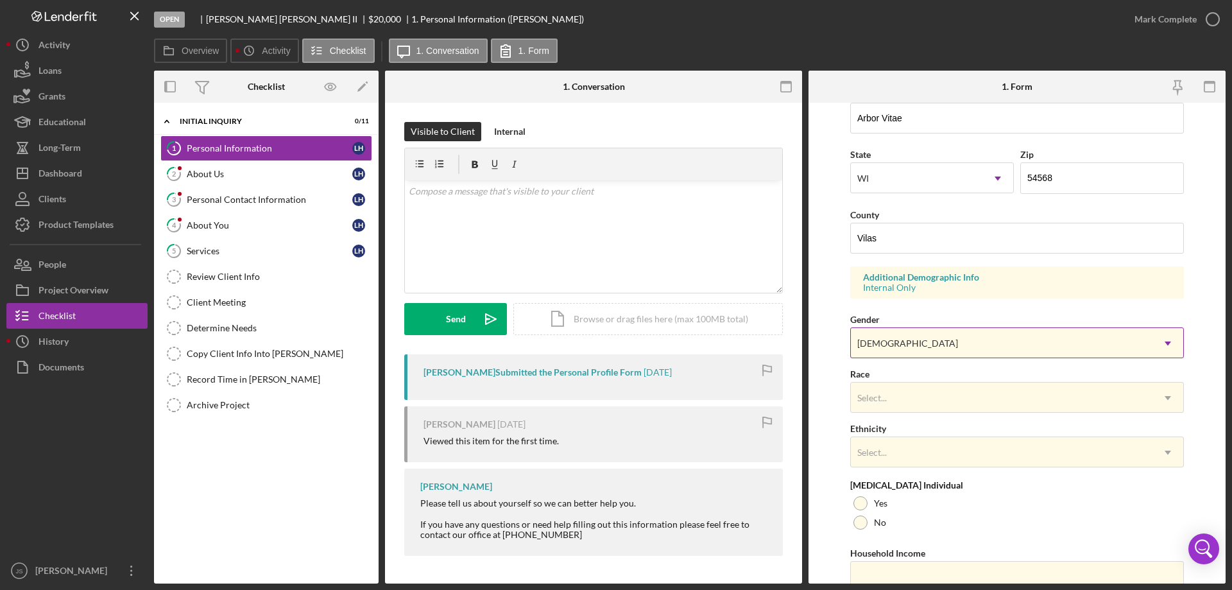
click at [955, 344] on div "[DEMOGRAPHIC_DATA]" at bounding box center [1002, 344] width 302 height 30
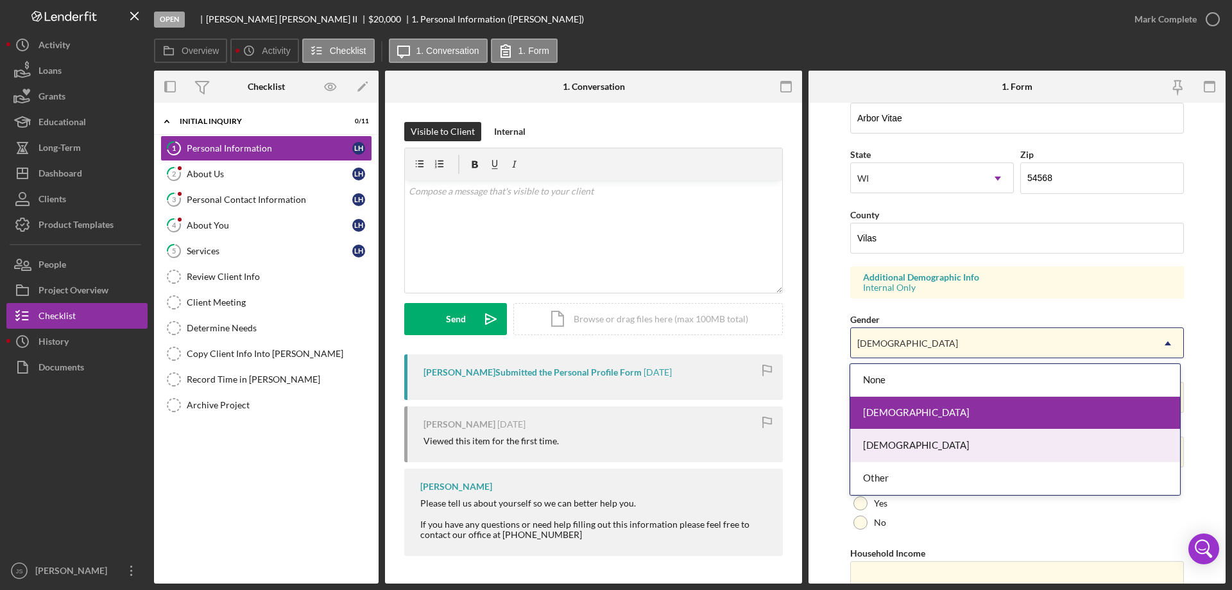
click at [918, 442] on div "[DEMOGRAPHIC_DATA]" at bounding box center [1015, 445] width 329 height 33
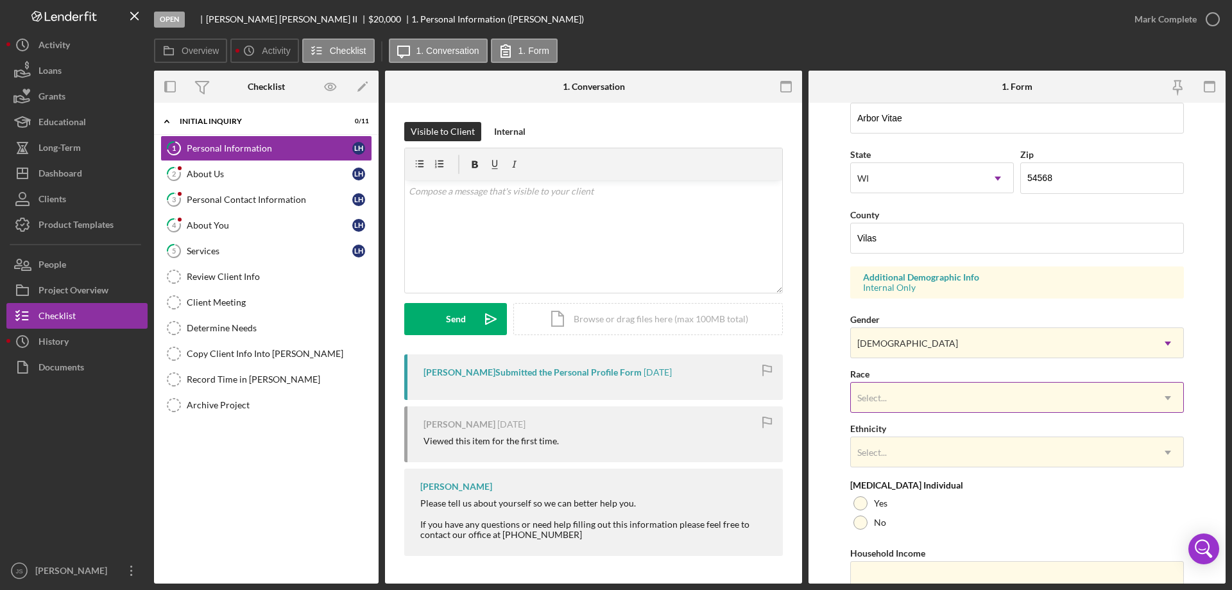
click at [937, 401] on div "Select..." at bounding box center [1002, 398] width 302 height 30
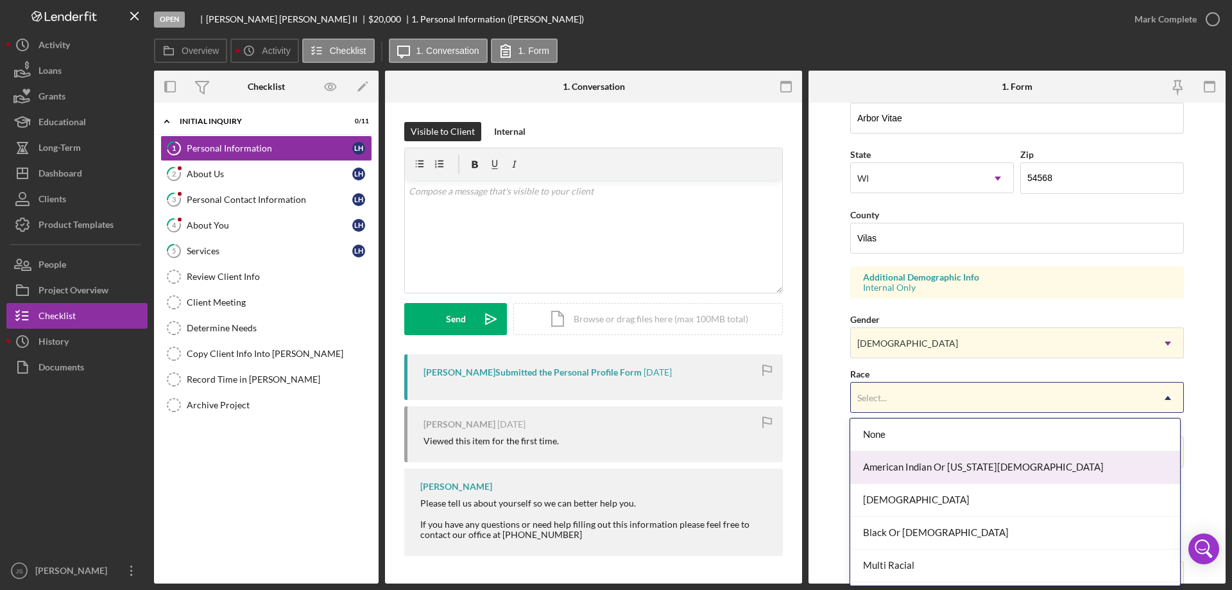
click at [924, 466] on div "American Indian Or [US_STATE][DEMOGRAPHIC_DATA]" at bounding box center [1015, 467] width 329 height 33
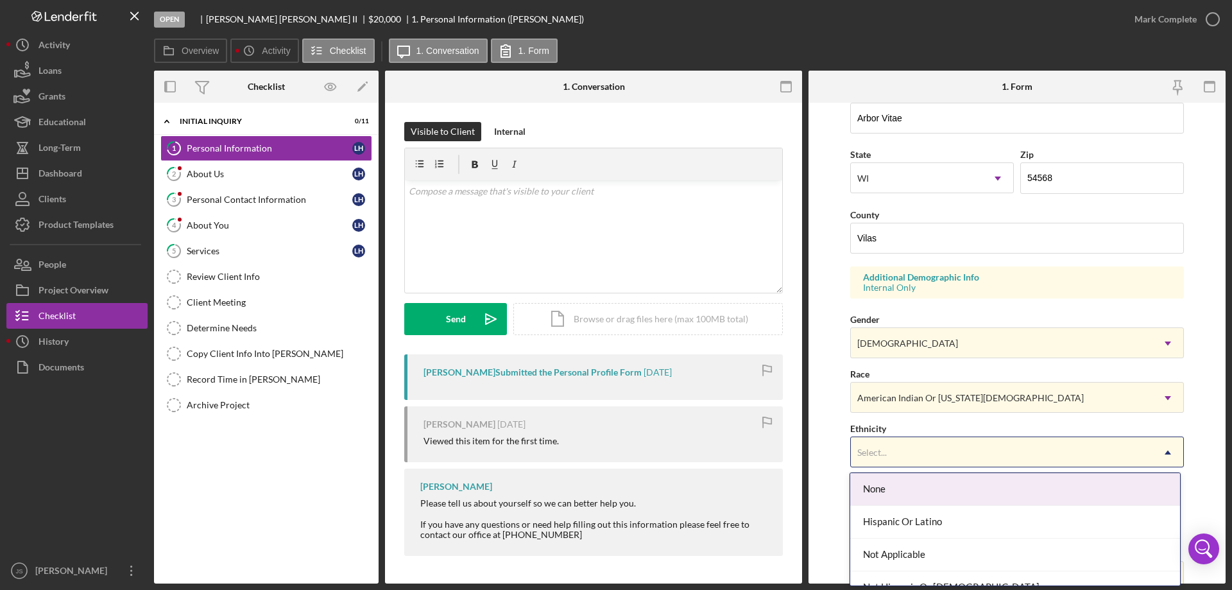
click at [938, 449] on div "Select..." at bounding box center [1002, 453] width 302 height 30
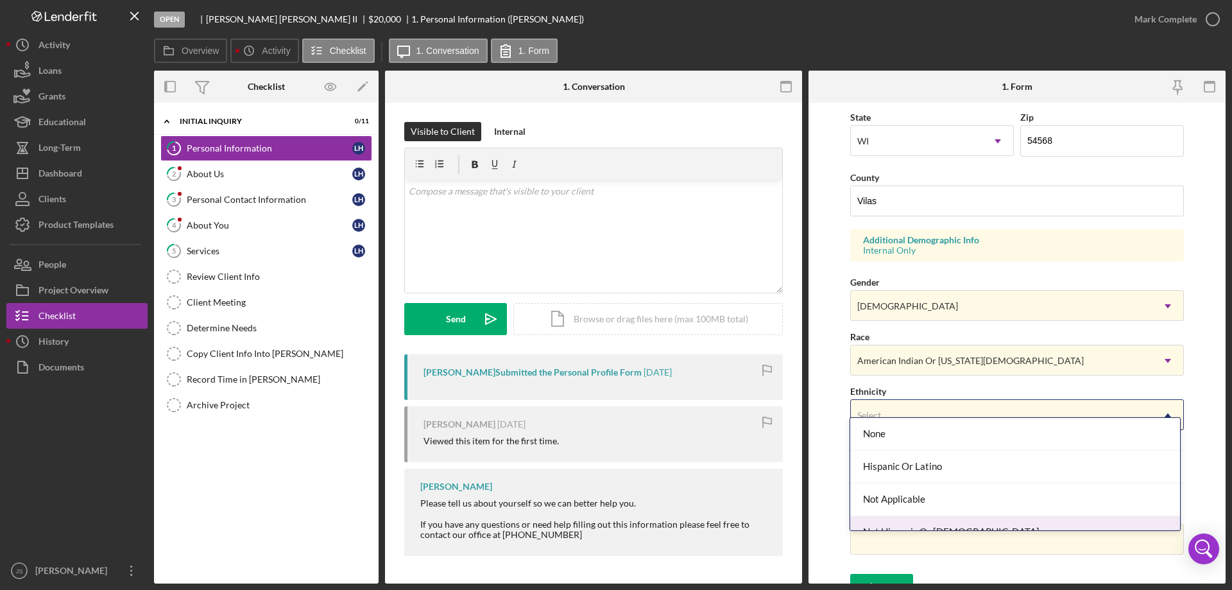
scroll to position [376, 0]
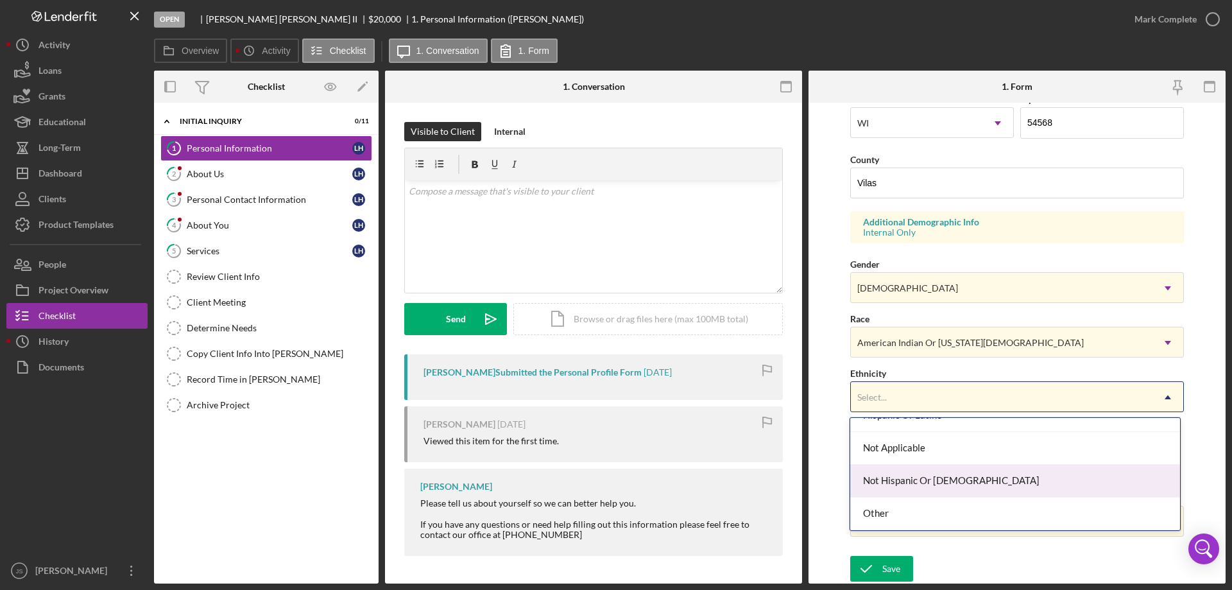
click at [969, 483] on div "Not Hispanic Or [DEMOGRAPHIC_DATA]" at bounding box center [1015, 481] width 329 height 33
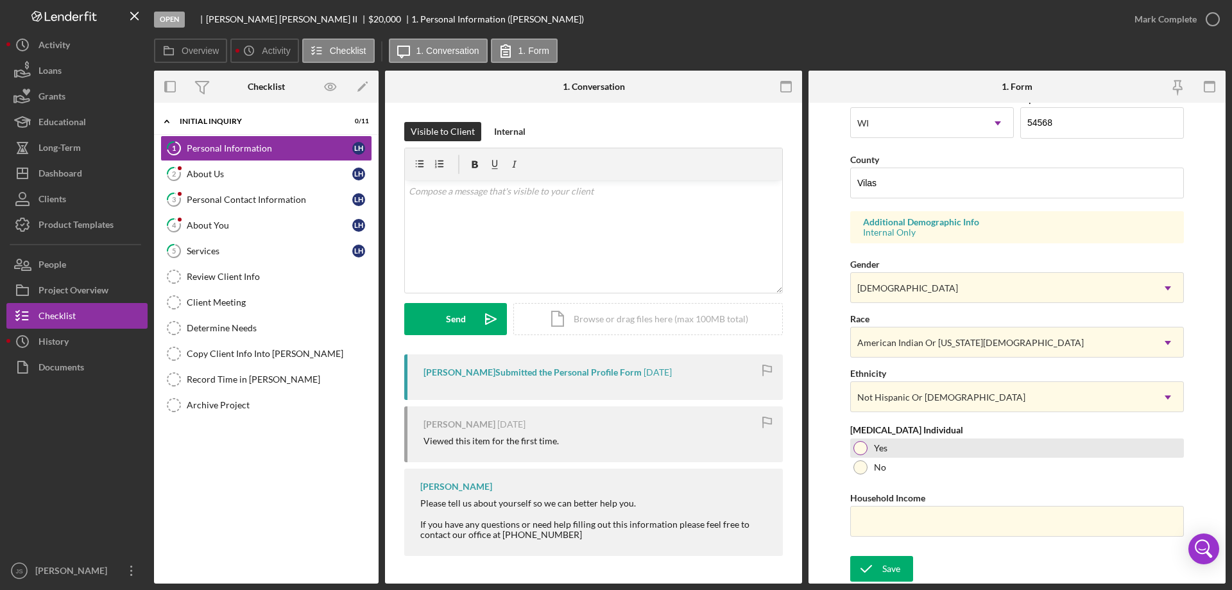
click at [857, 449] on div at bounding box center [861, 448] width 14 height 14
click at [875, 562] on icon "submit" at bounding box center [867, 569] width 32 height 32
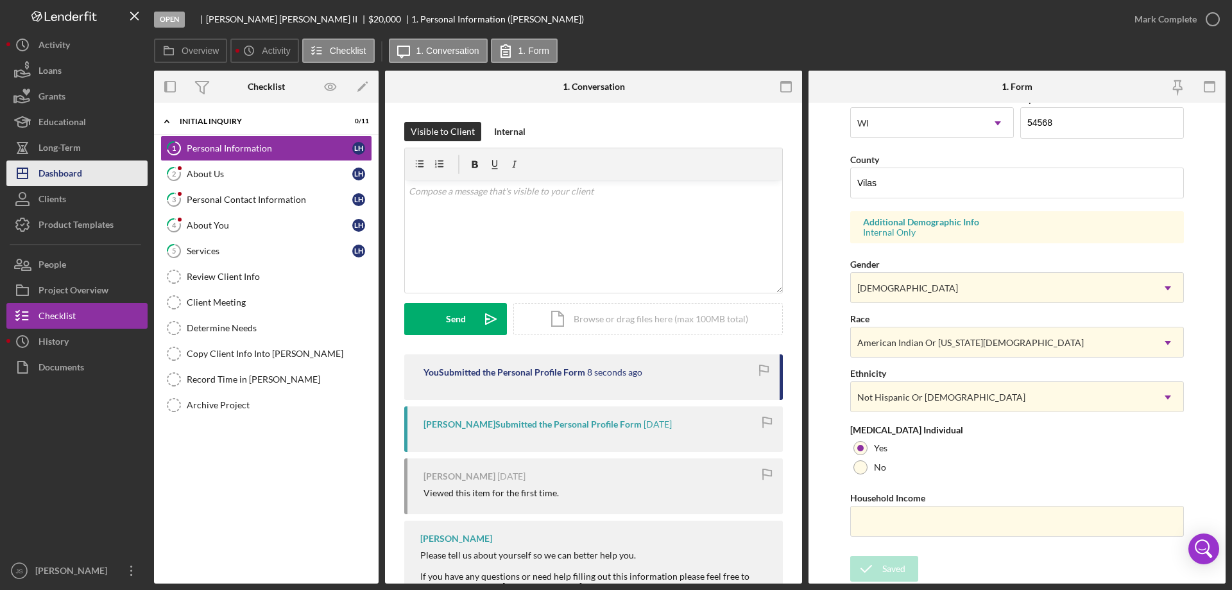
click at [76, 175] on div "Dashboard" at bounding box center [61, 174] width 44 height 29
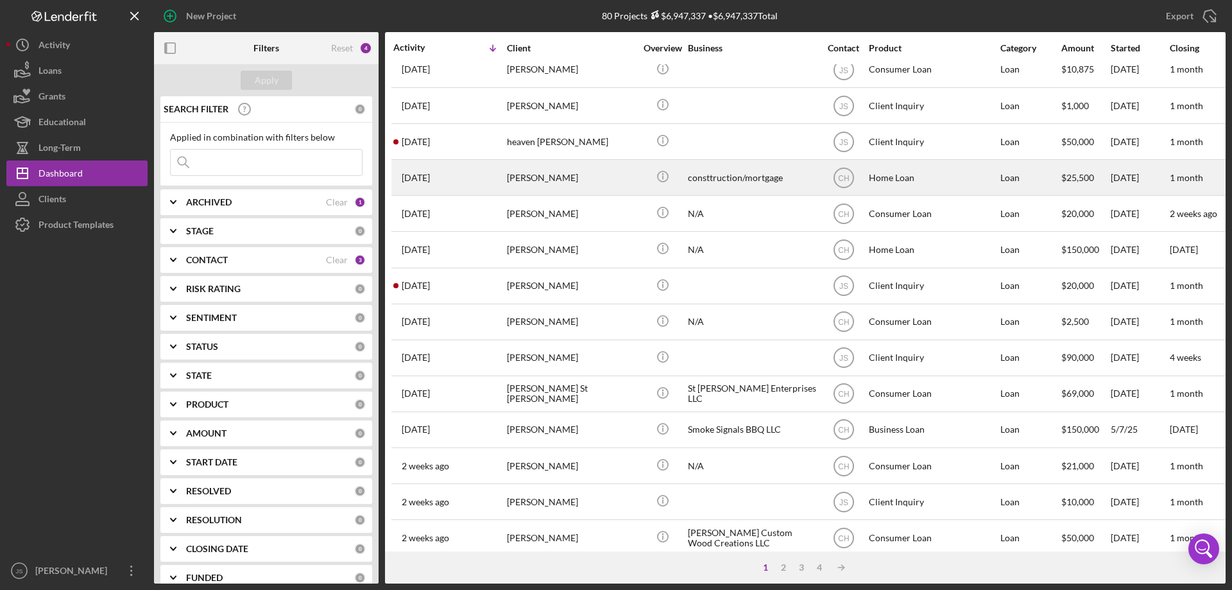
scroll to position [257, 0]
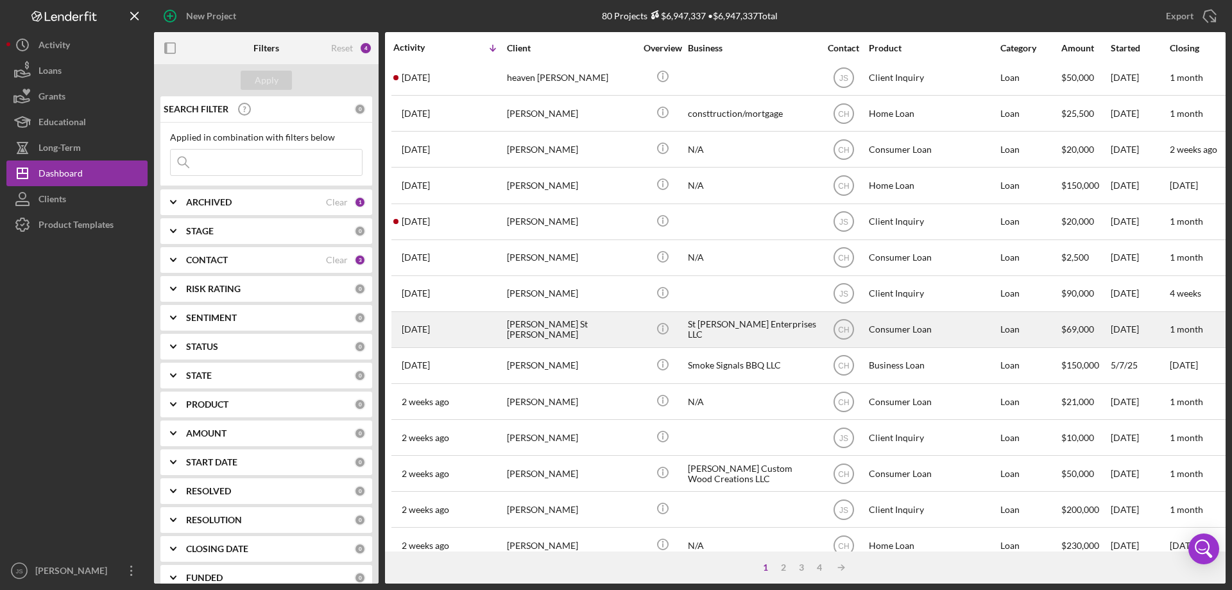
click at [601, 335] on div "[PERSON_NAME] St [PERSON_NAME]" at bounding box center [571, 330] width 128 height 34
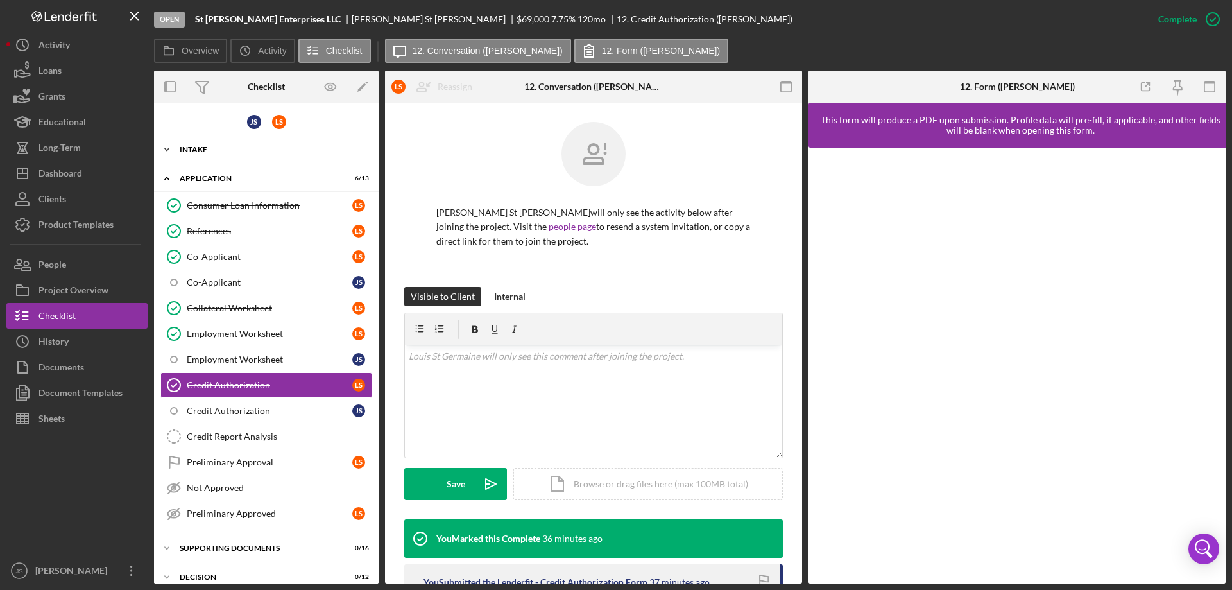
click at [168, 148] on icon "Icon/Expander" at bounding box center [167, 150] width 26 height 26
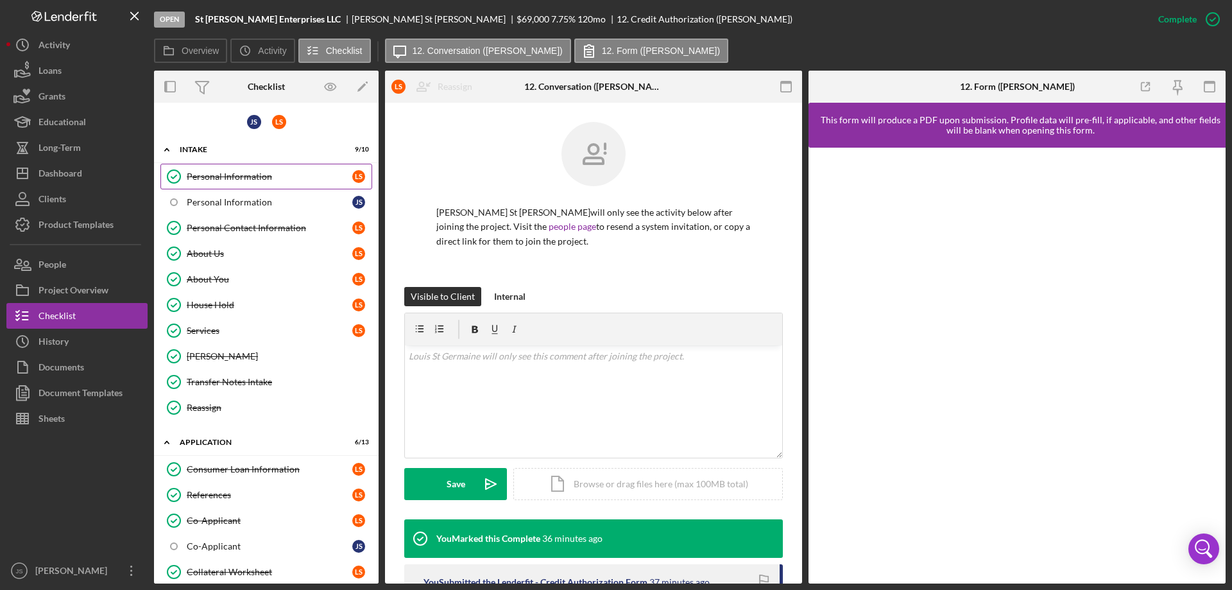
click at [224, 176] on div "Personal Information" at bounding box center [270, 176] width 166 height 10
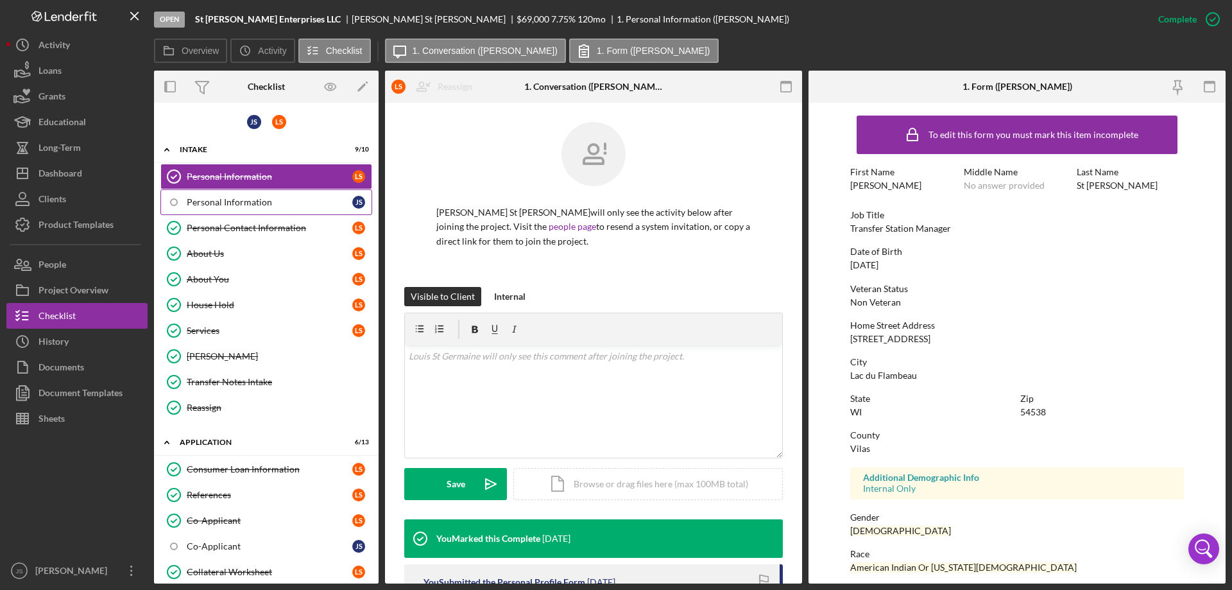
click at [240, 204] on div "Personal Information" at bounding box center [270, 202] width 166 height 10
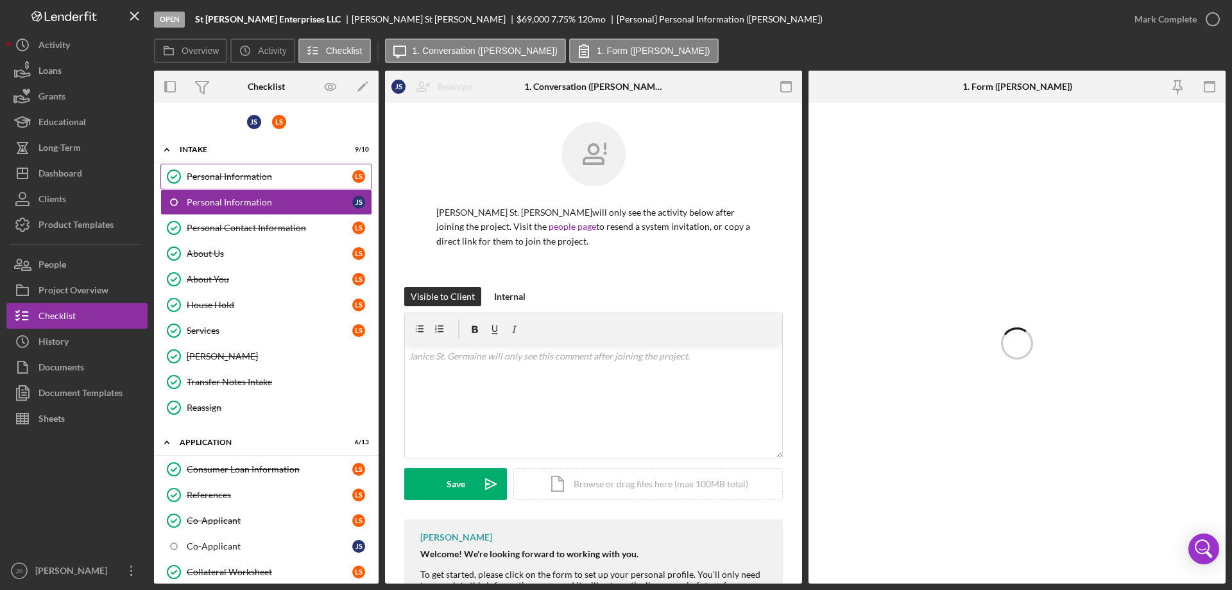
click at [227, 174] on div "Personal Information" at bounding box center [270, 176] width 166 height 10
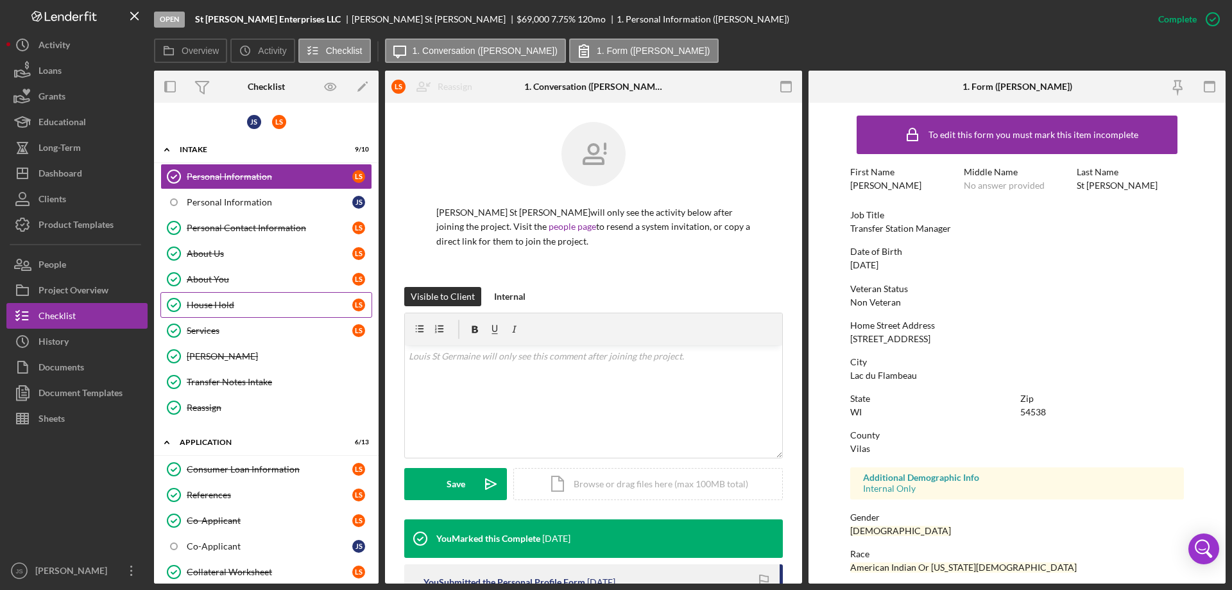
click at [212, 302] on div "House Hold" at bounding box center [270, 305] width 166 height 10
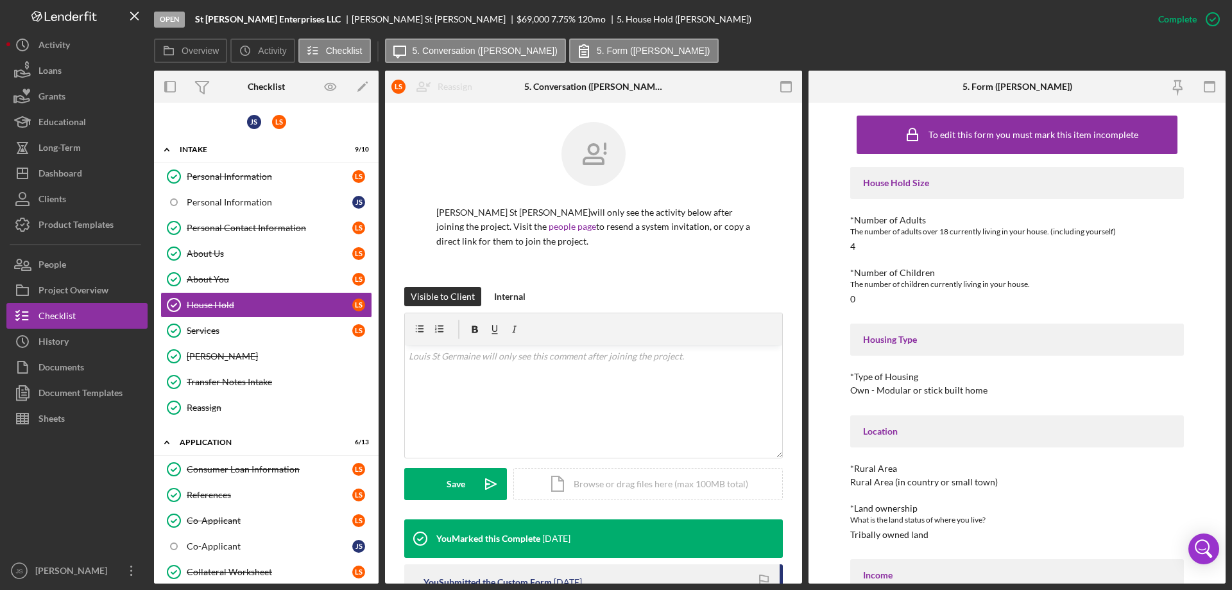
scroll to position [92, 0]
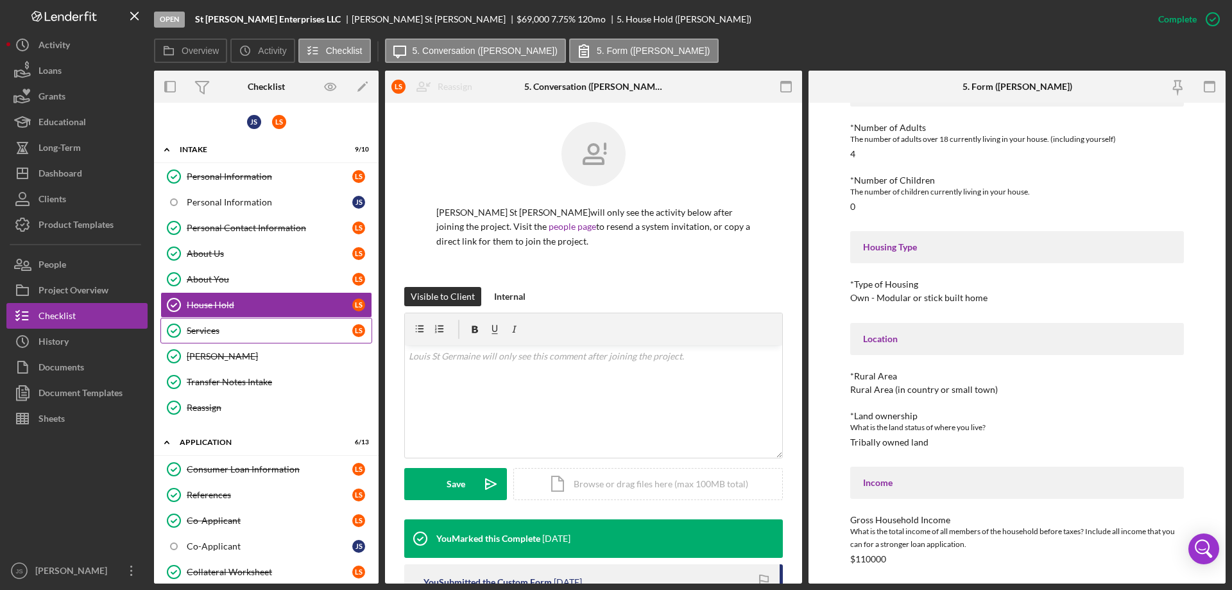
click at [232, 331] on div "Services" at bounding box center [270, 330] width 166 height 10
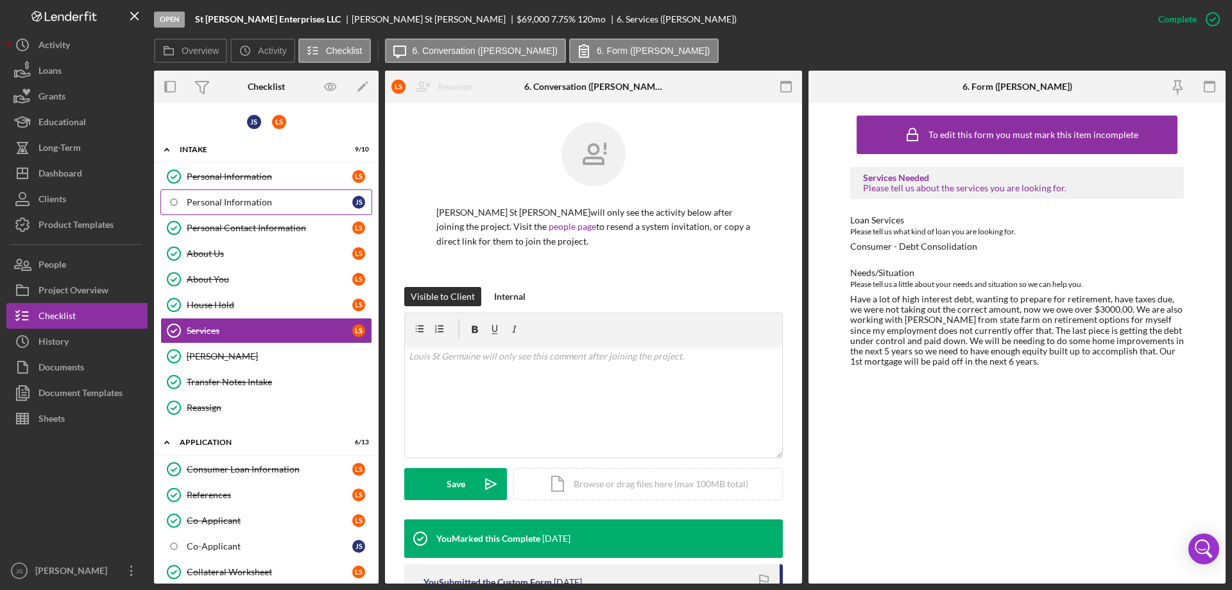
click at [270, 200] on div "Personal Information" at bounding box center [270, 202] width 166 height 10
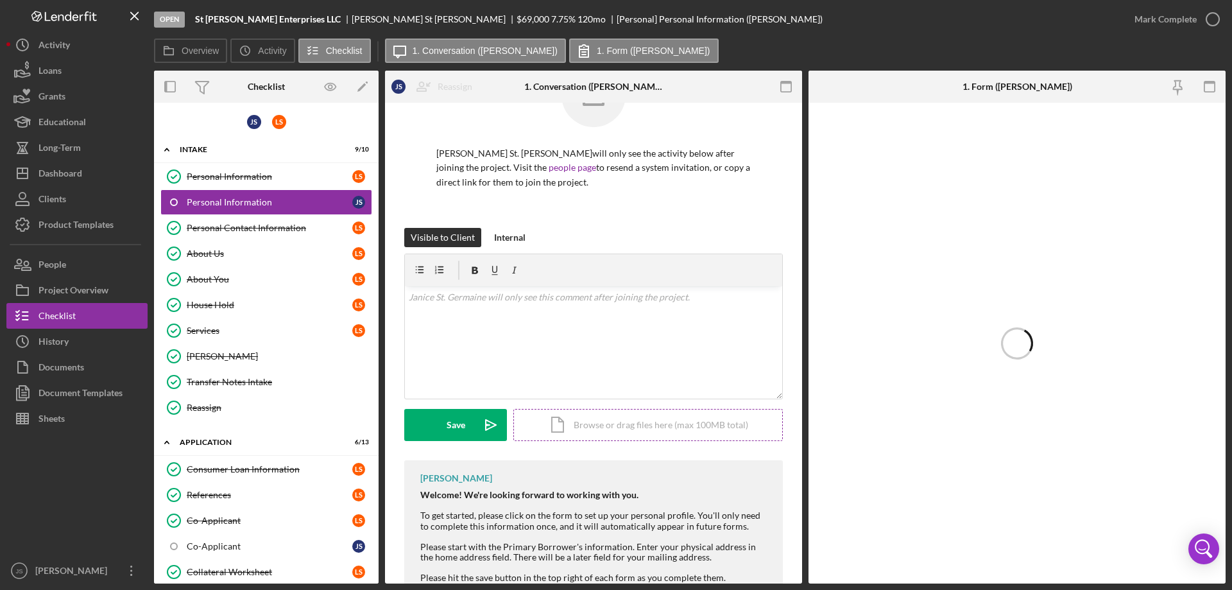
scroll to position [110, 0]
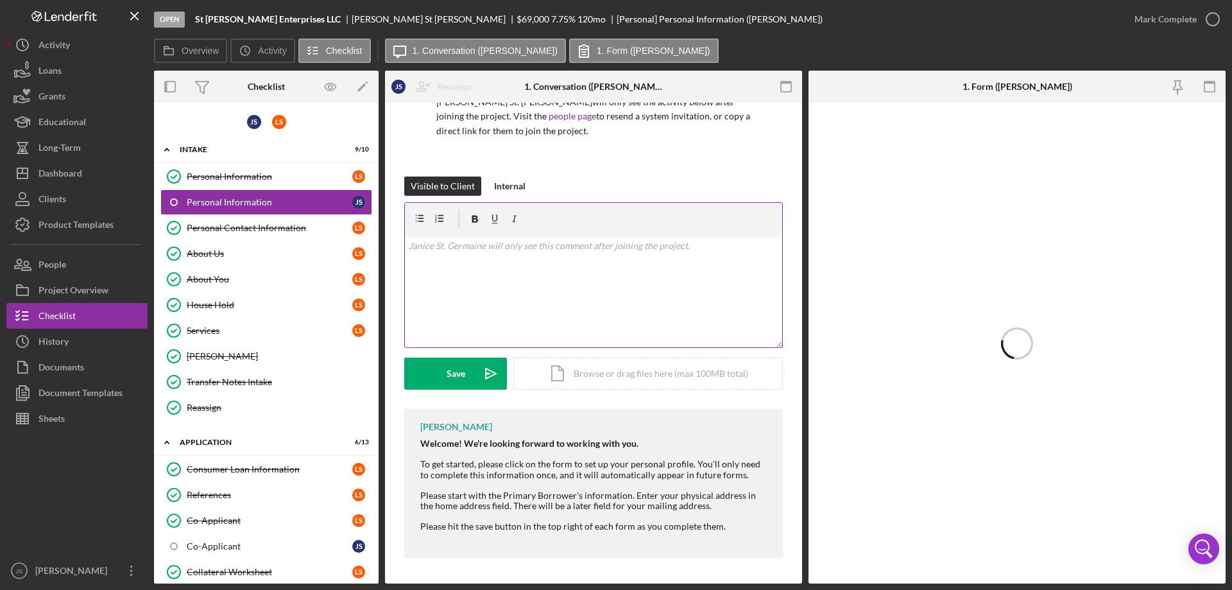
click at [488, 275] on div "v Color teal Color pink Remove color Add row above Add row below Add column bef…" at bounding box center [593, 291] width 377 height 112
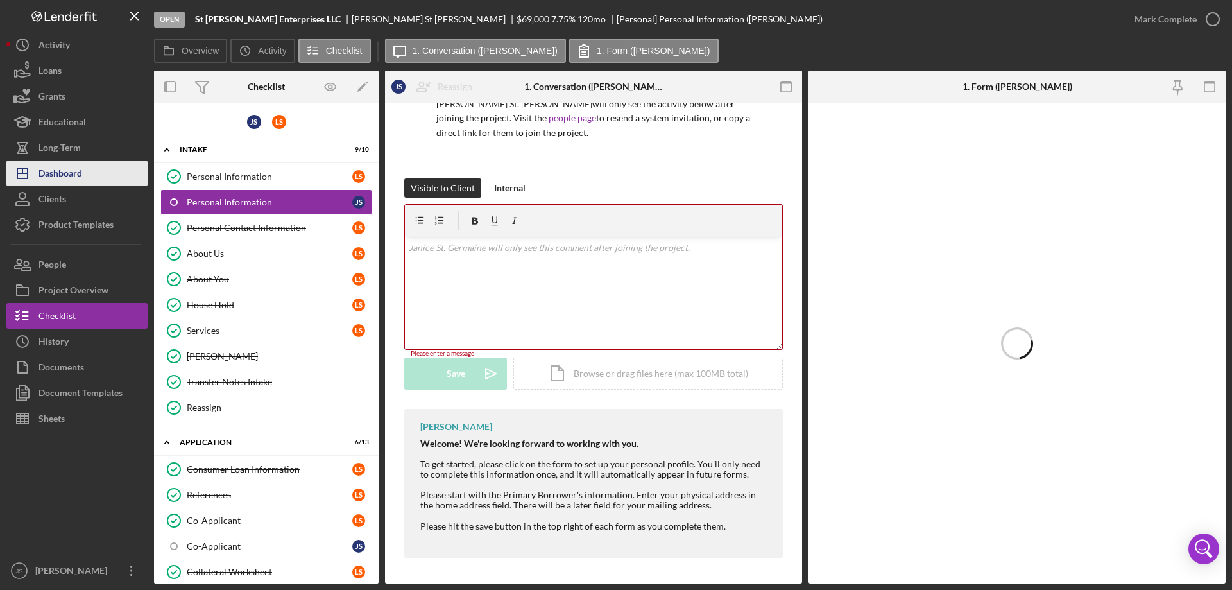
drag, startPoint x: 45, startPoint y: 173, endPoint x: 119, endPoint y: 171, distance: 74.5
click at [46, 173] on div "Dashboard" at bounding box center [61, 174] width 44 height 29
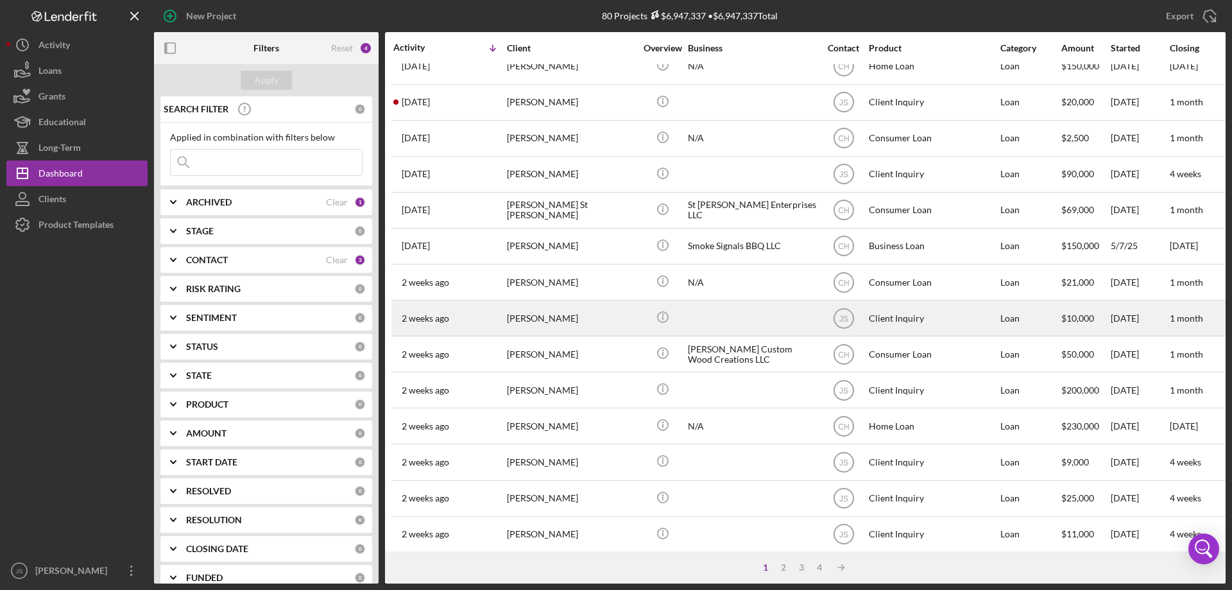
scroll to position [429, 0]
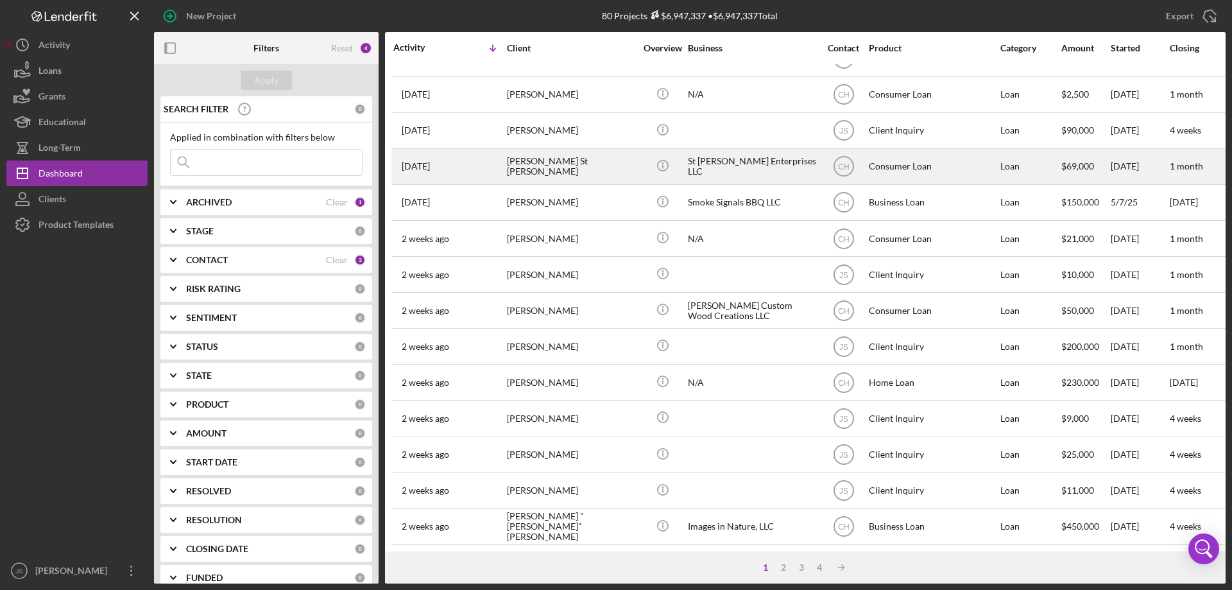
click at [614, 162] on div "[PERSON_NAME] St [PERSON_NAME]" at bounding box center [571, 167] width 128 height 34
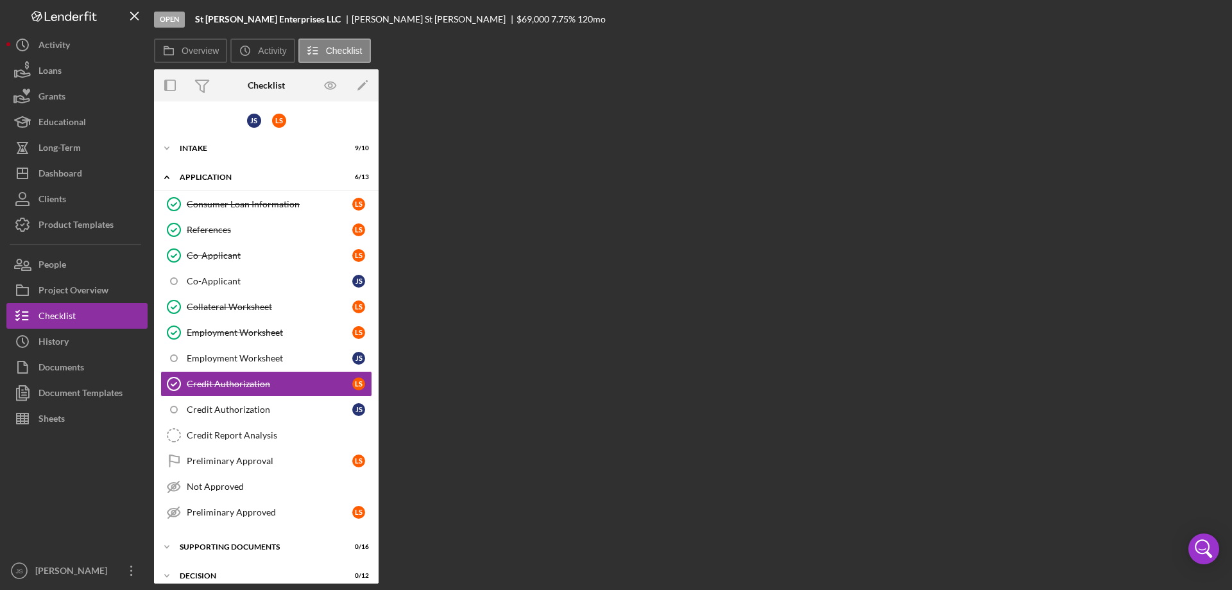
scroll to position [41, 0]
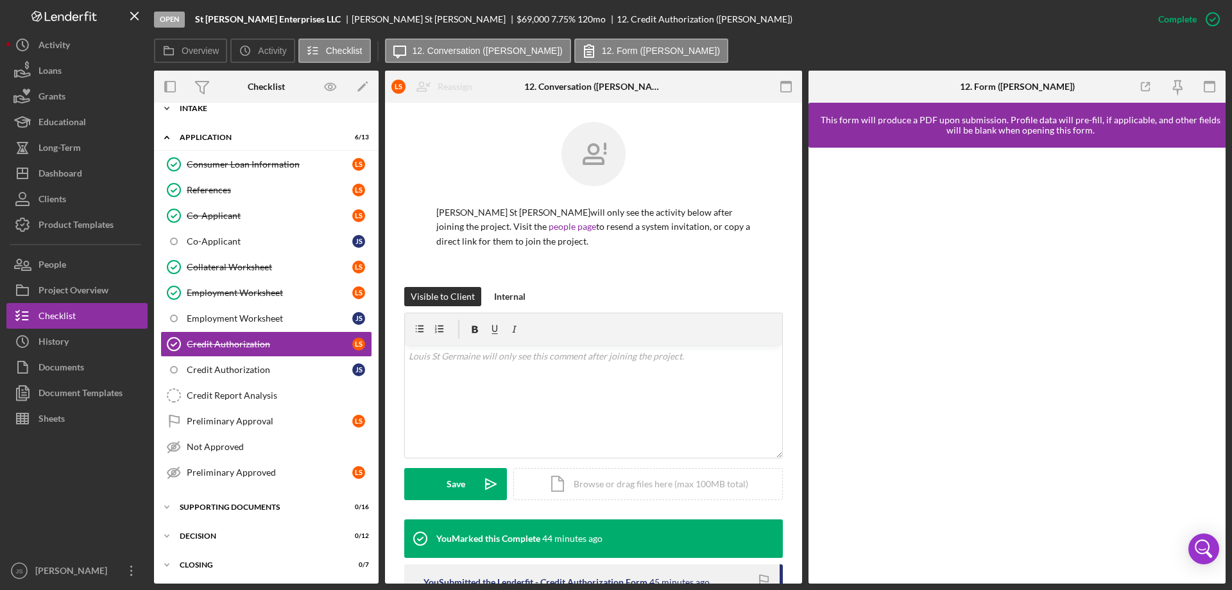
click at [166, 107] on icon "Icon/Expander" at bounding box center [167, 109] width 26 height 26
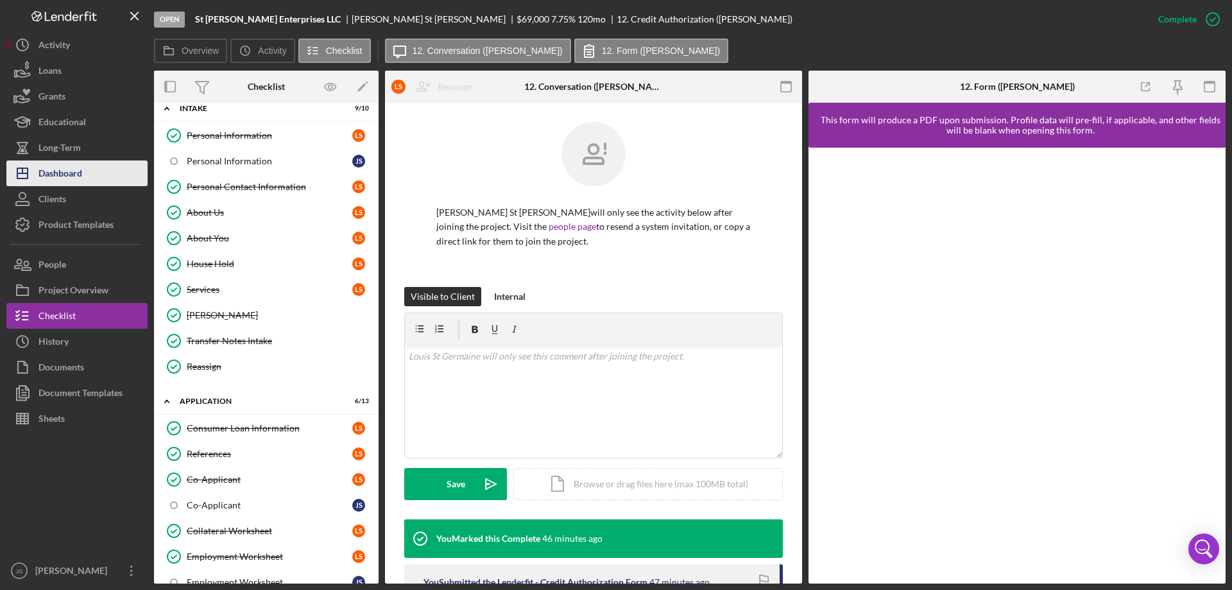
click at [74, 169] on div "Dashboard" at bounding box center [61, 174] width 44 height 29
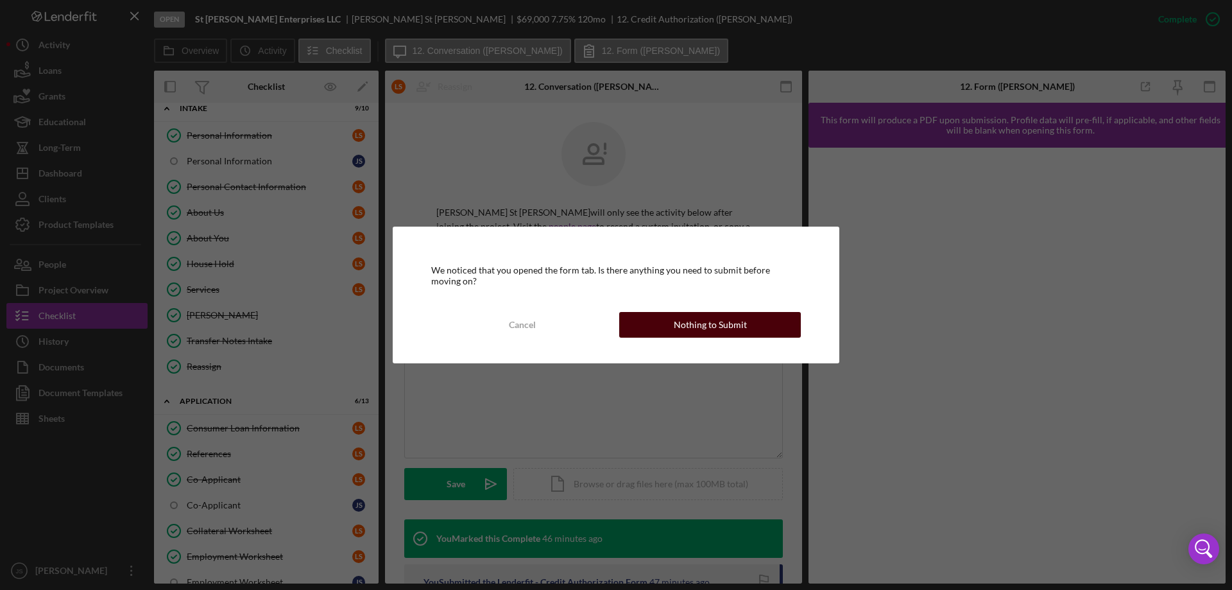
click at [656, 324] on button "Nothing to Submit" at bounding box center [710, 325] width 182 height 26
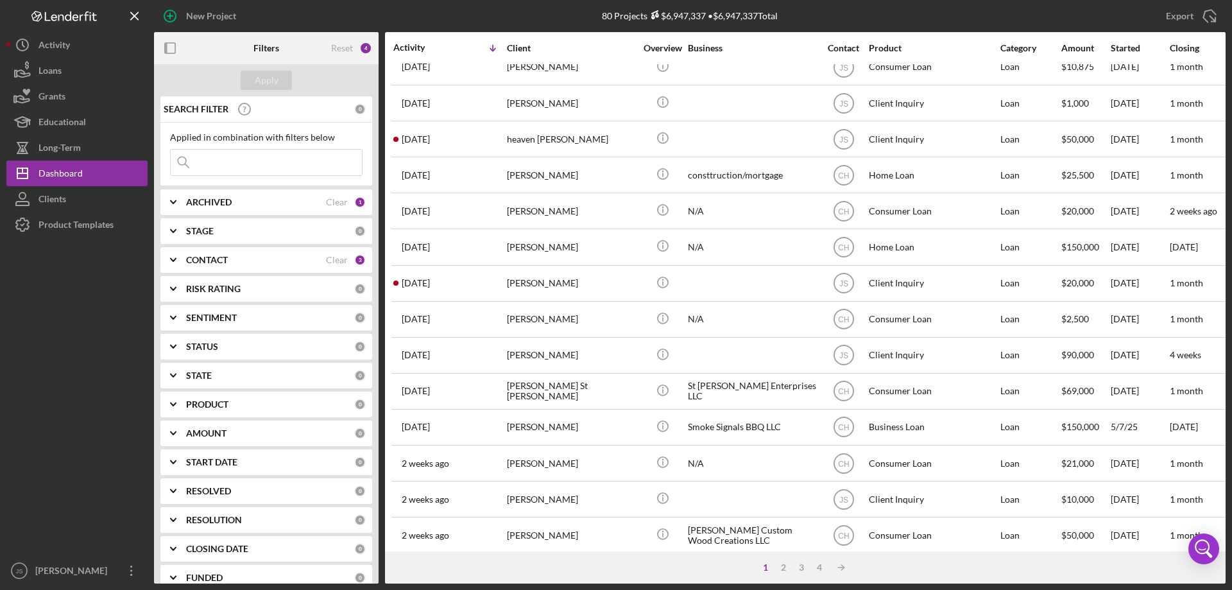
scroll to position [173, 0]
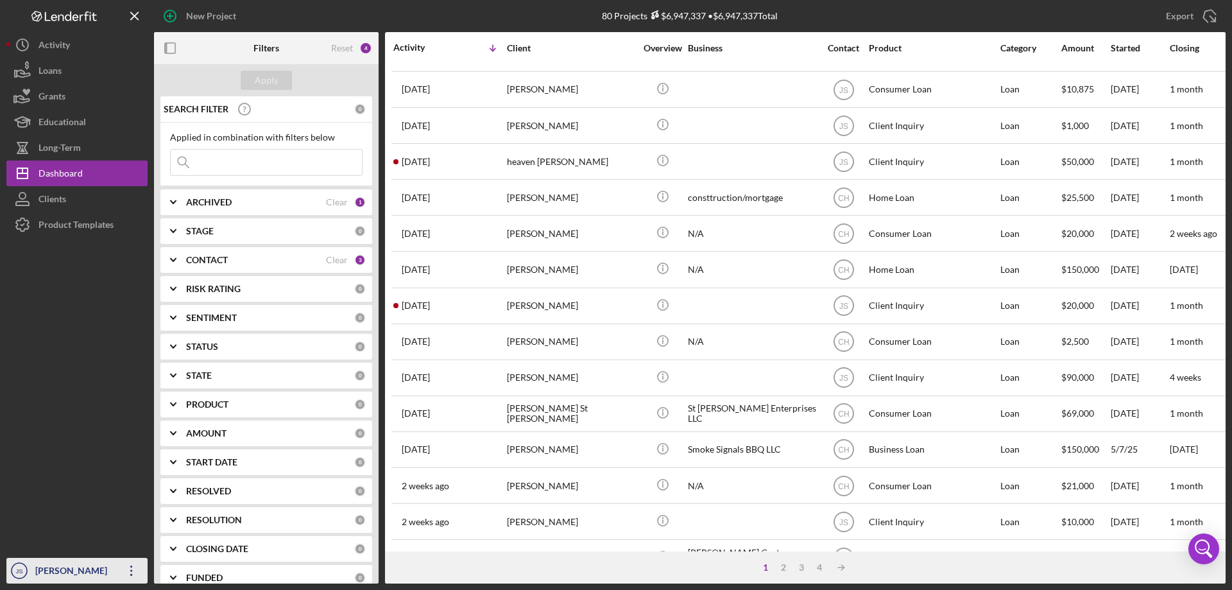
click at [59, 570] on div "[PERSON_NAME]" at bounding box center [73, 572] width 83 height 29
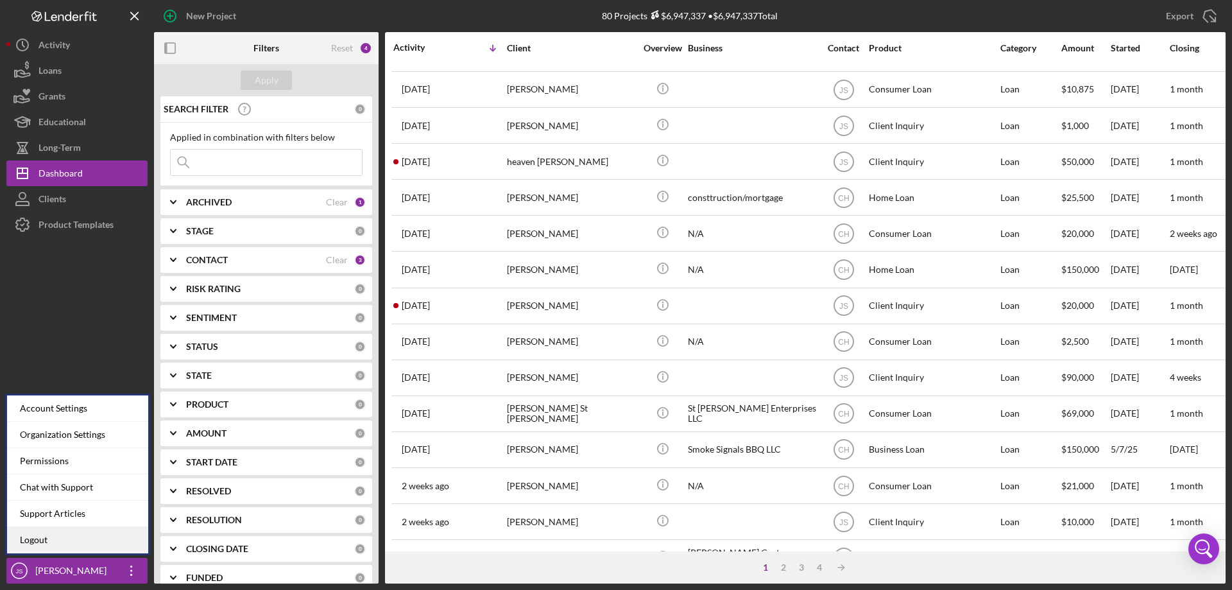
click at [33, 537] on link "Logout" at bounding box center [77, 540] width 141 height 26
